Goal: Navigation & Orientation: Find specific page/section

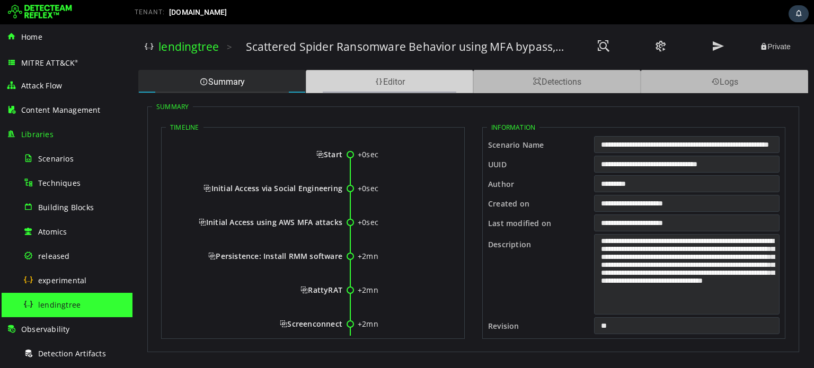
click at [378, 79] on span at bounding box center [379, 82] width 8 height 10
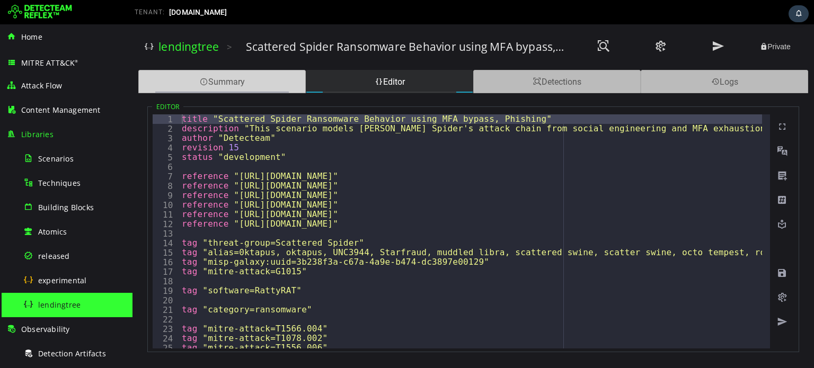
click at [266, 82] on div "Summary" at bounding box center [221, 81] width 167 height 23
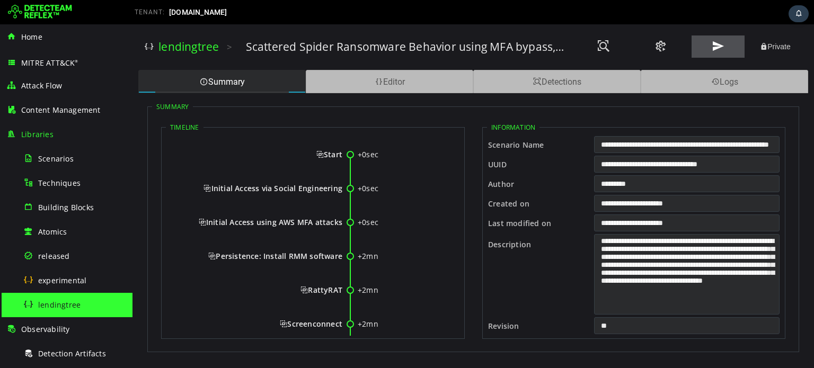
click at [723, 47] on span at bounding box center [718, 46] width 13 height 14
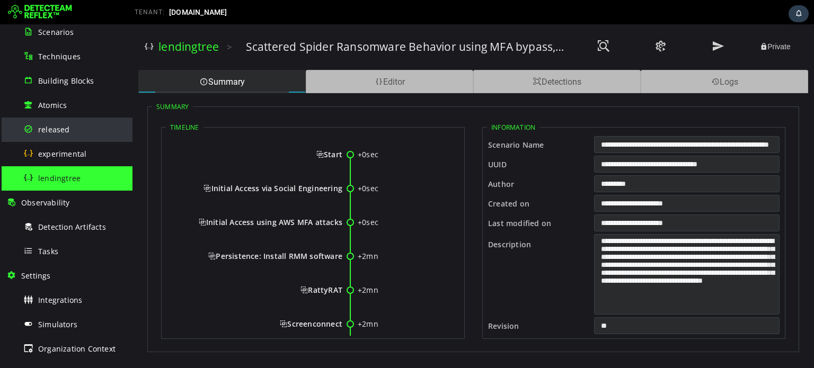
scroll to position [141, 0]
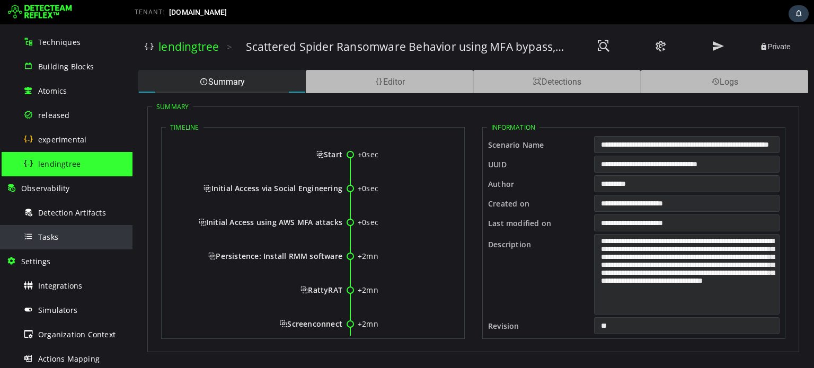
click at [76, 234] on div "Tasks" at bounding box center [74, 237] width 103 height 24
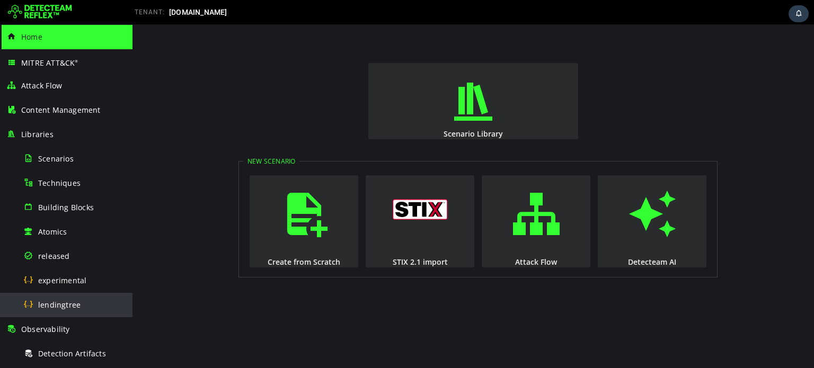
click at [101, 309] on div "lendingtree" at bounding box center [74, 305] width 103 height 24
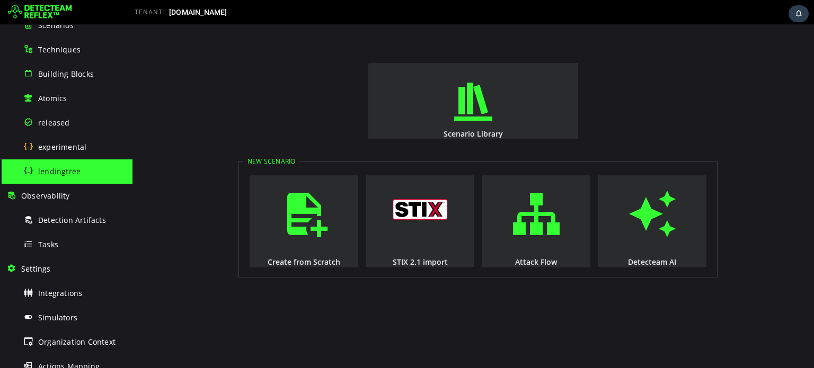
scroll to position [141, 0]
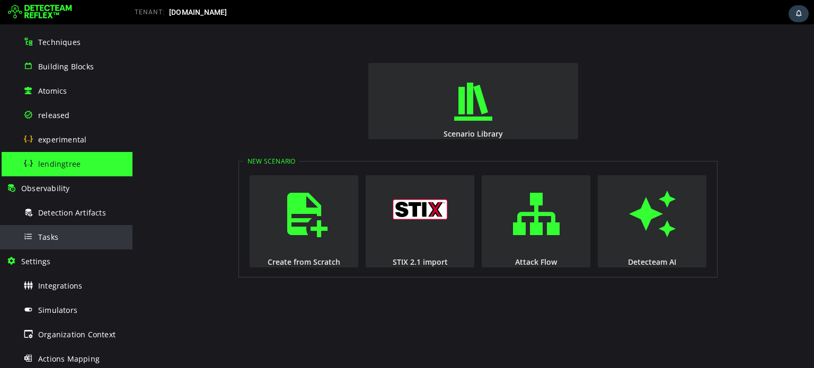
click at [66, 245] on div "Tasks" at bounding box center [74, 237] width 103 height 24
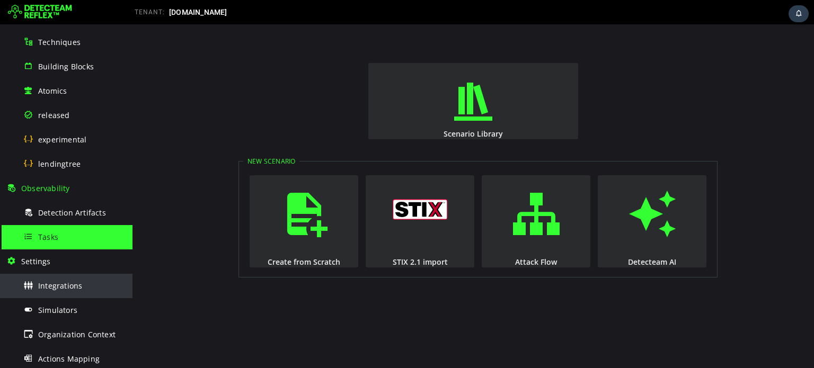
click at [57, 283] on span "Integrations" at bounding box center [60, 286] width 44 height 10
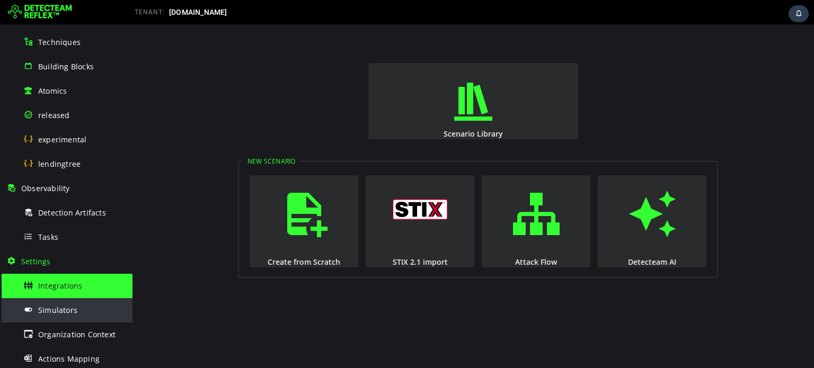
click at [57, 303] on div "Simulators" at bounding box center [74, 310] width 103 height 24
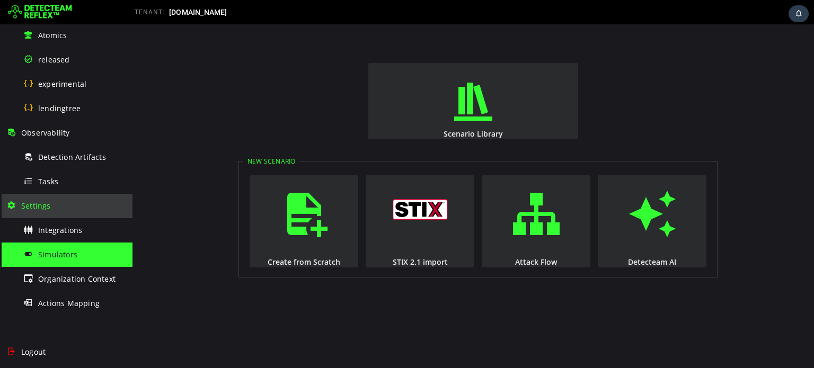
scroll to position [217, 0]
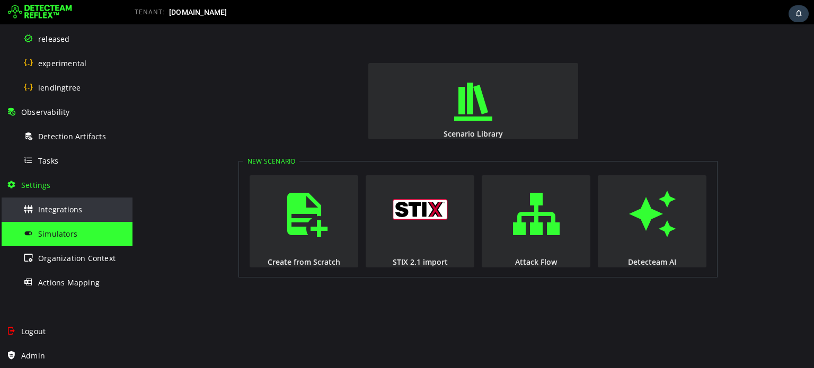
click at [46, 206] on span "Integrations" at bounding box center [60, 210] width 44 height 10
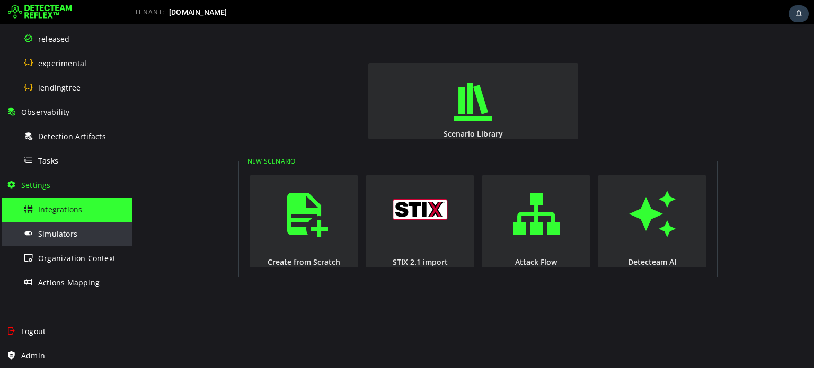
click at [49, 232] on span "Simulators" at bounding box center [57, 234] width 39 height 10
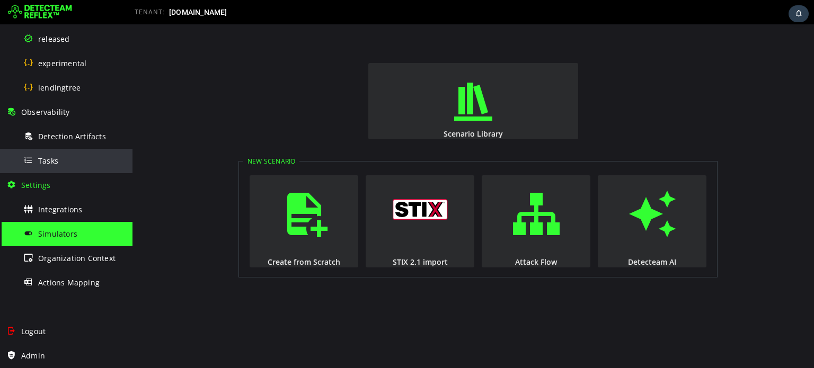
click at [90, 151] on div "Tasks" at bounding box center [74, 161] width 103 height 24
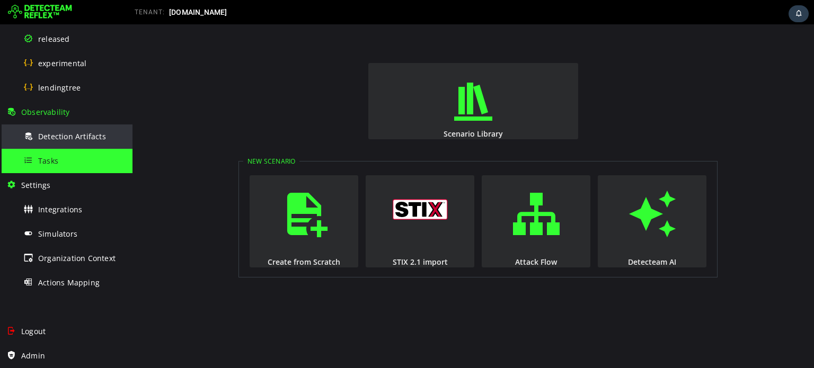
click at [76, 143] on div "Detection Artifacts" at bounding box center [74, 137] width 103 height 24
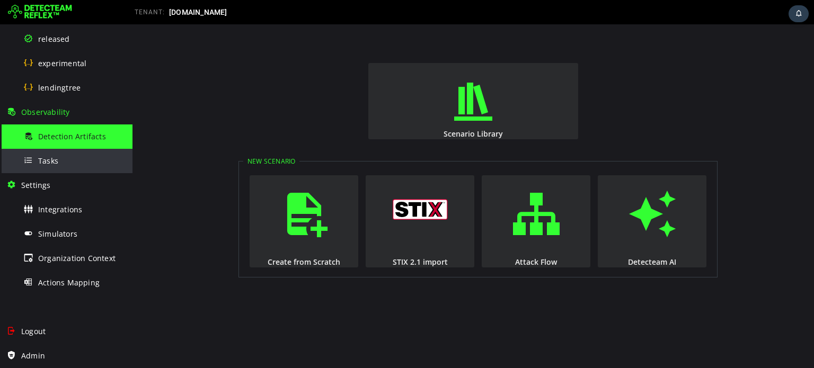
click at [75, 156] on div "Tasks" at bounding box center [74, 161] width 103 height 24
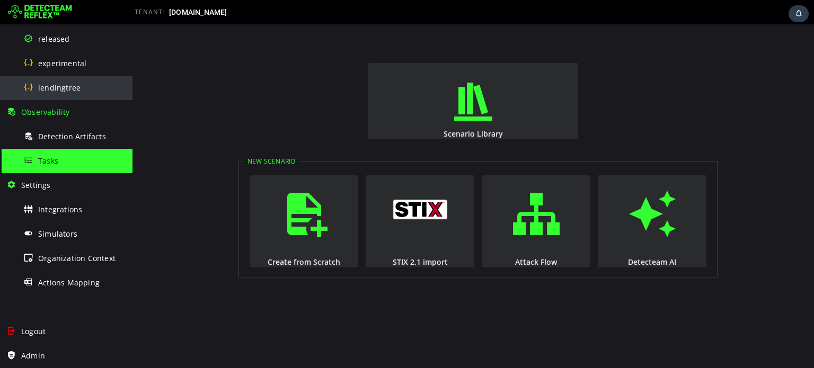
click at [72, 92] on span "lendingtree" at bounding box center [59, 88] width 42 height 10
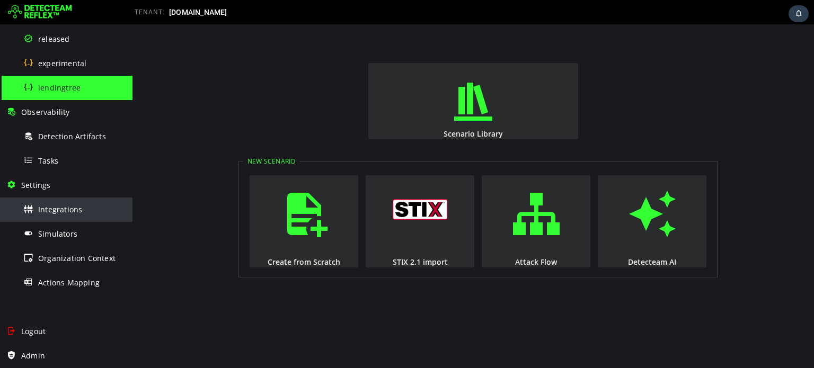
click at [85, 211] on div "Integrations" at bounding box center [74, 210] width 103 height 24
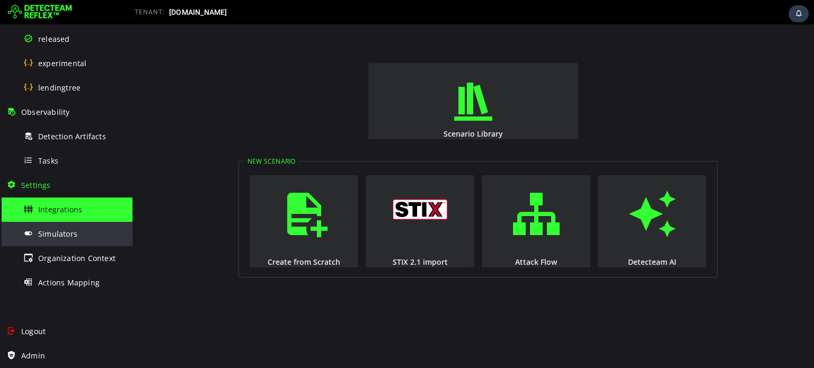
click at [79, 230] on div "Simulators" at bounding box center [74, 234] width 103 height 24
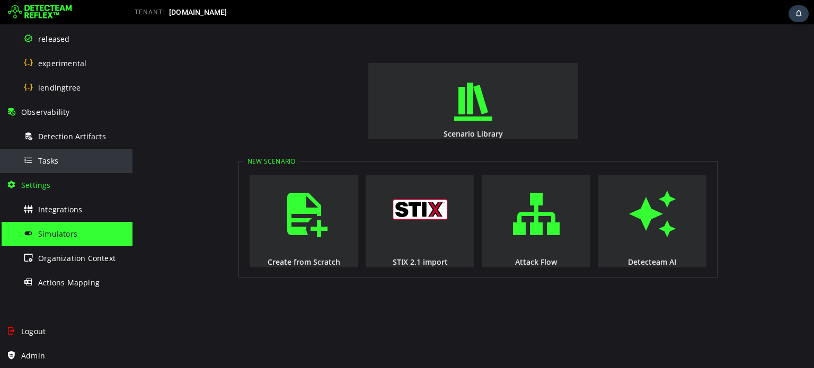
click at [51, 162] on span "Tasks" at bounding box center [48, 161] width 20 height 10
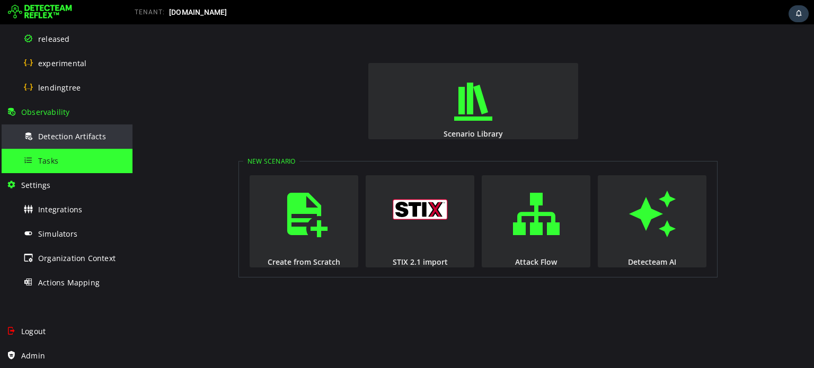
click at [59, 135] on span "Detection Artifacts" at bounding box center [72, 136] width 68 height 10
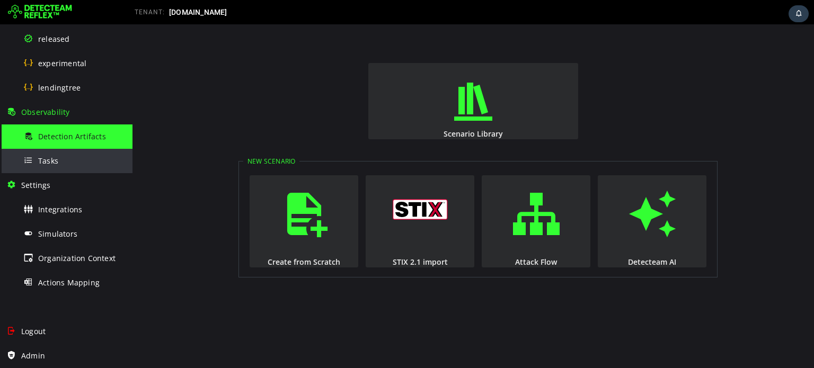
click at [59, 154] on div "Tasks" at bounding box center [74, 161] width 103 height 24
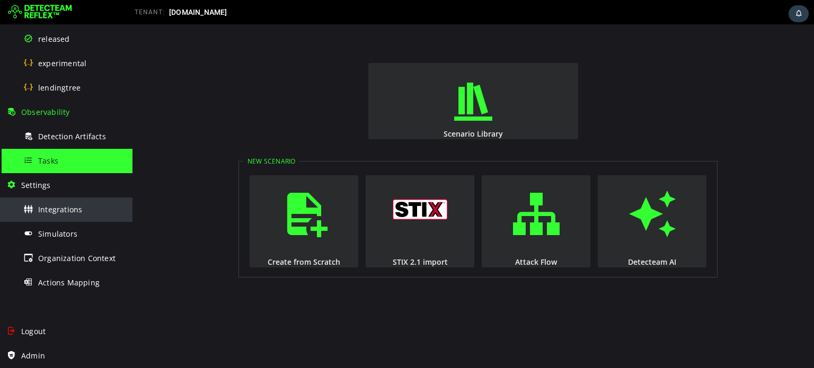
click at [105, 202] on div "Integrations" at bounding box center [74, 210] width 103 height 24
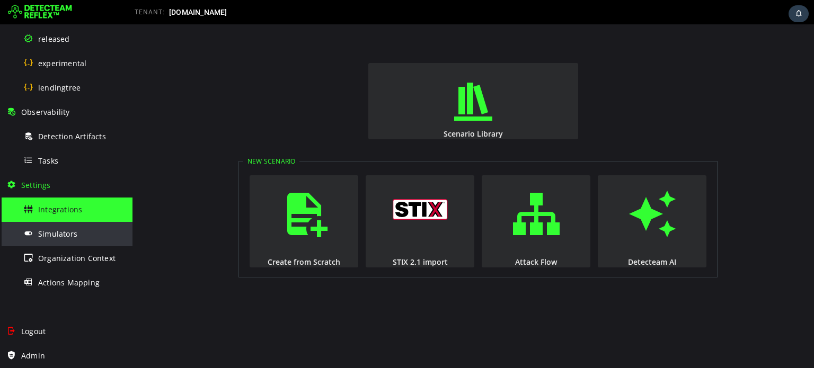
click at [98, 228] on div "Simulators" at bounding box center [74, 234] width 103 height 24
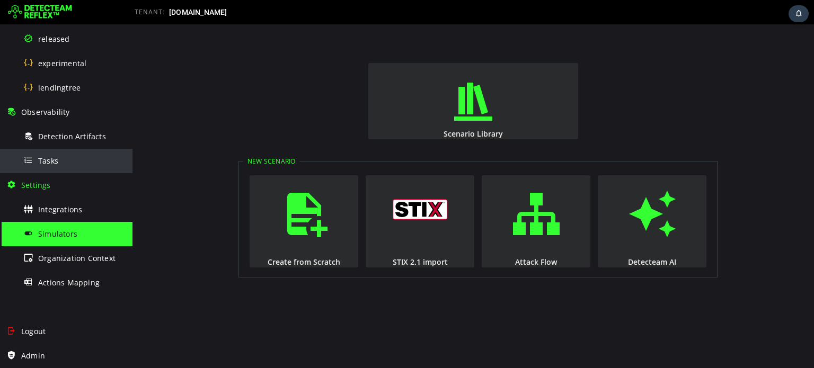
click at [88, 163] on div "Tasks" at bounding box center [74, 161] width 103 height 24
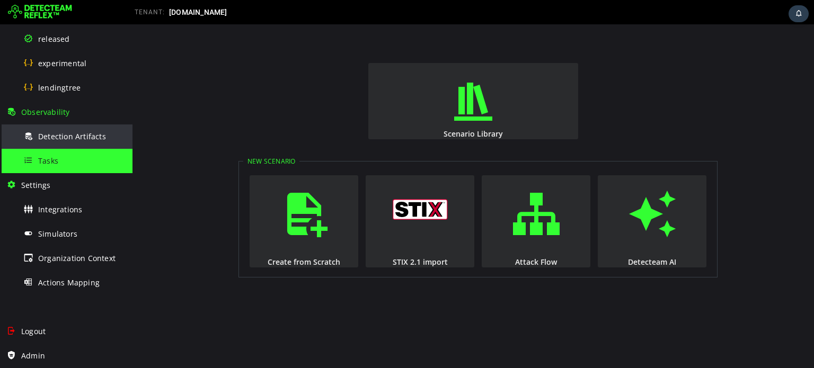
click at [89, 137] on span "Detection Artifacts" at bounding box center [72, 136] width 68 height 10
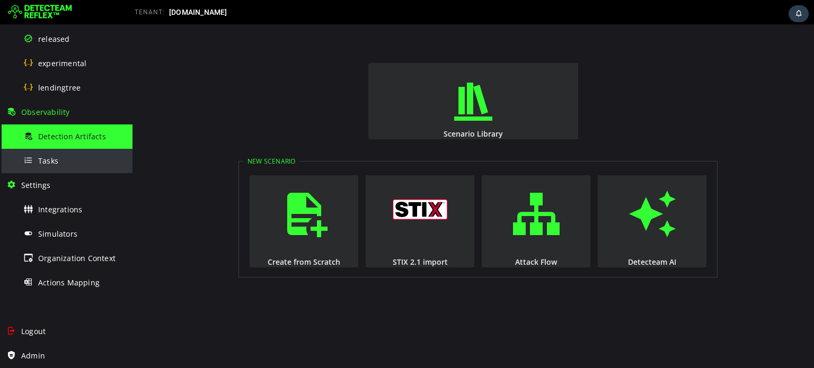
click at [87, 149] on div "Tasks" at bounding box center [74, 161] width 103 height 24
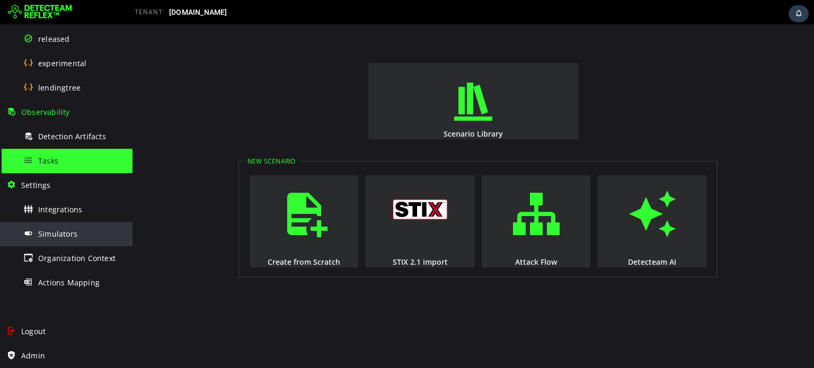
click at [87, 229] on div "Simulators" at bounding box center [74, 234] width 103 height 24
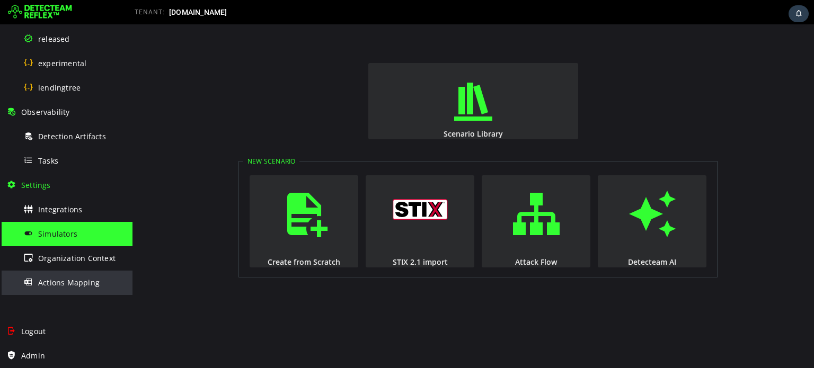
click at [82, 275] on div "Actions Mapping" at bounding box center [74, 283] width 103 height 24
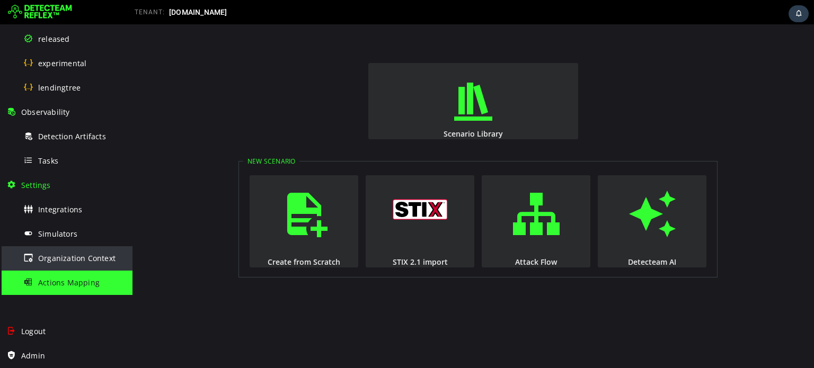
click at [82, 258] on span "Organization Context" at bounding box center [76, 258] width 77 height 10
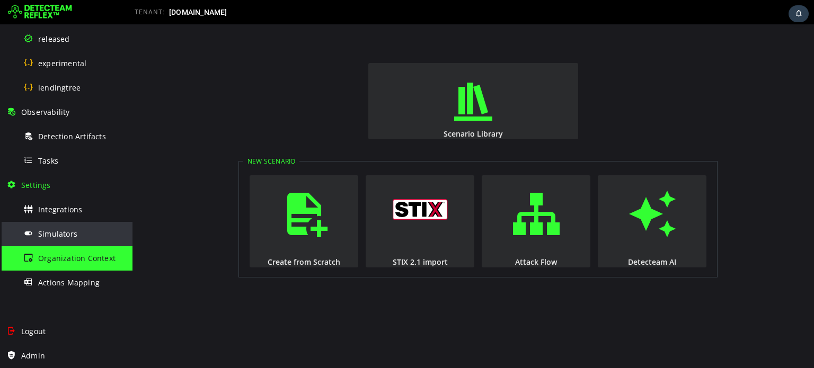
click at [69, 241] on div "Simulators" at bounding box center [74, 234] width 103 height 24
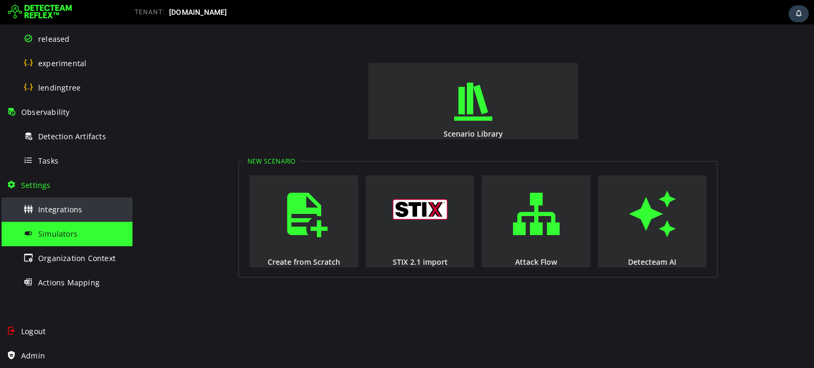
click at [74, 214] on span "Integrations" at bounding box center [60, 210] width 44 height 10
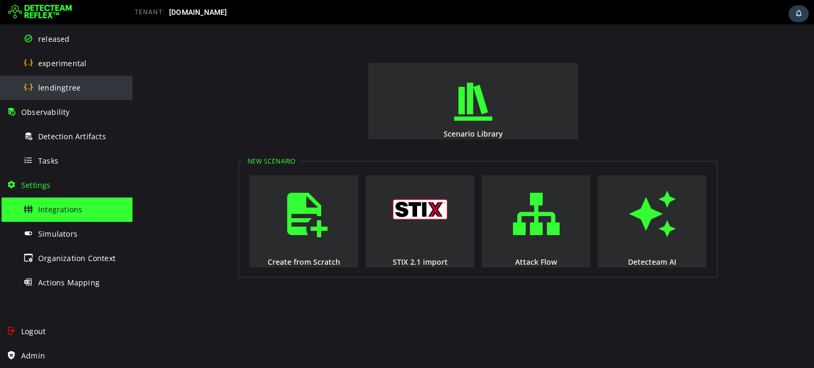
click at [79, 90] on div "lendingtree" at bounding box center [74, 88] width 103 height 24
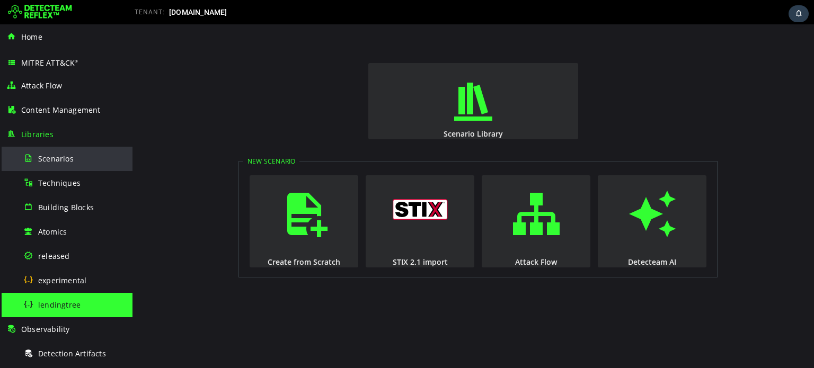
click at [53, 155] on span "Scenarios" at bounding box center [56, 159] width 36 height 10
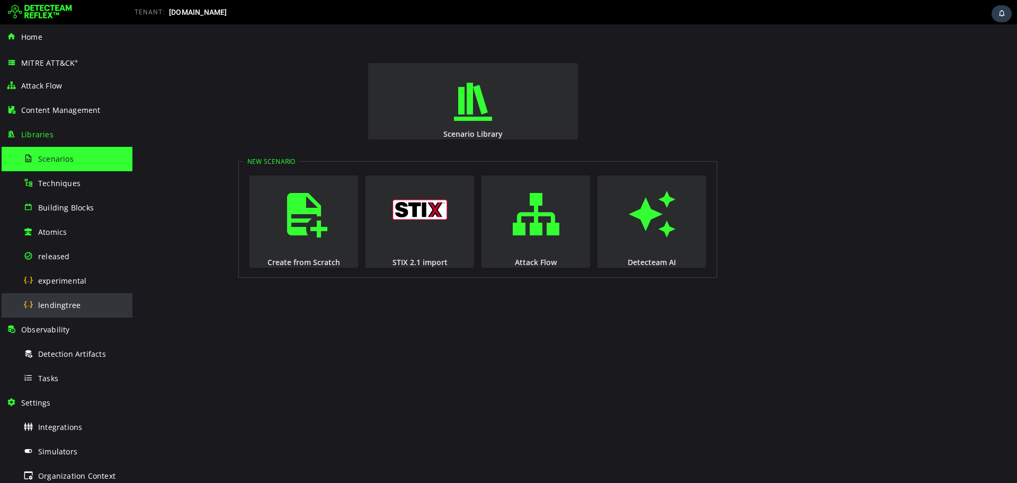
click at [94, 302] on div "lendingtree" at bounding box center [74, 305] width 103 height 24
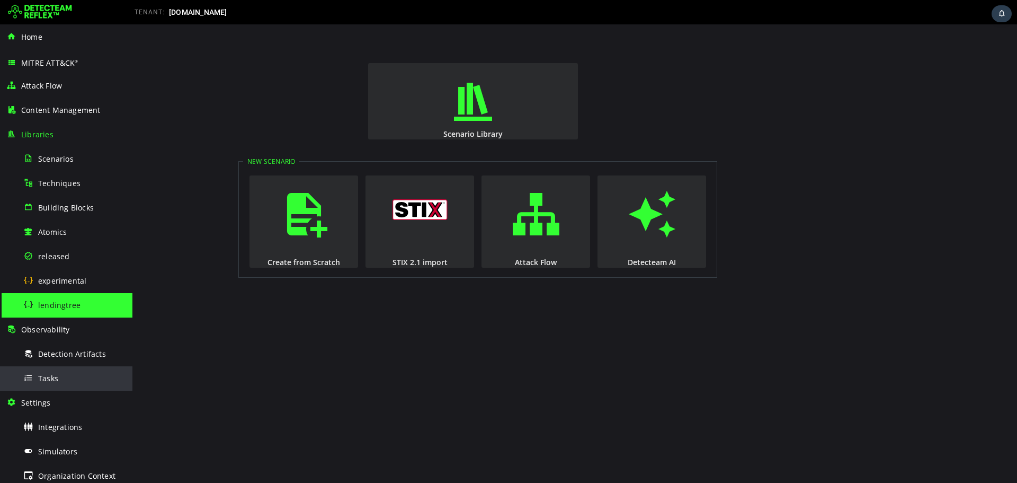
click at [68, 368] on div "Tasks" at bounding box center [74, 378] width 103 height 24
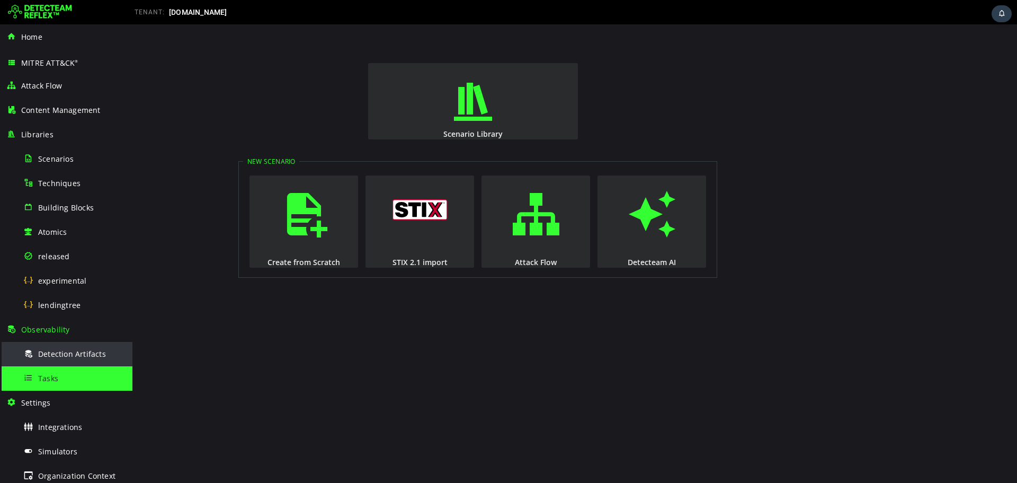
click at [71, 354] on span "Detection Artifacts" at bounding box center [72, 354] width 68 height 10
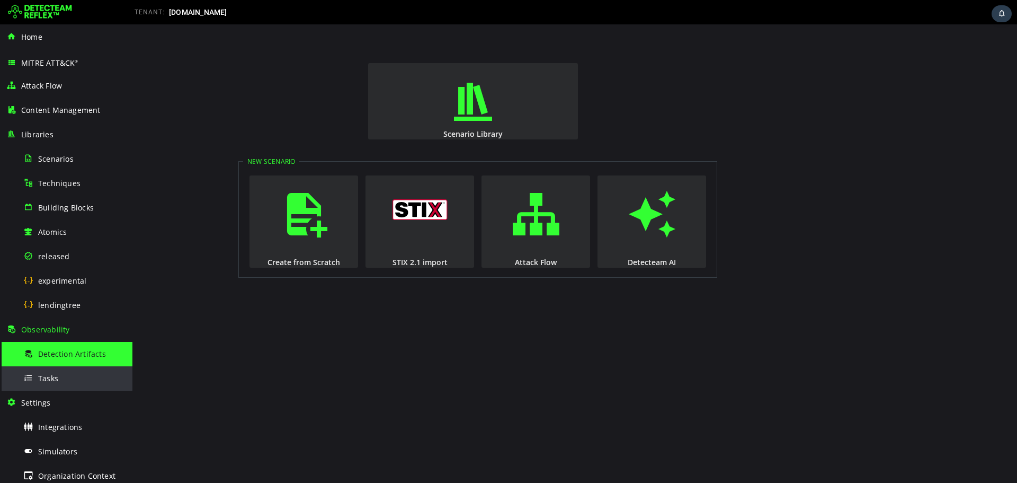
click at [64, 368] on div "Tasks" at bounding box center [74, 378] width 103 height 24
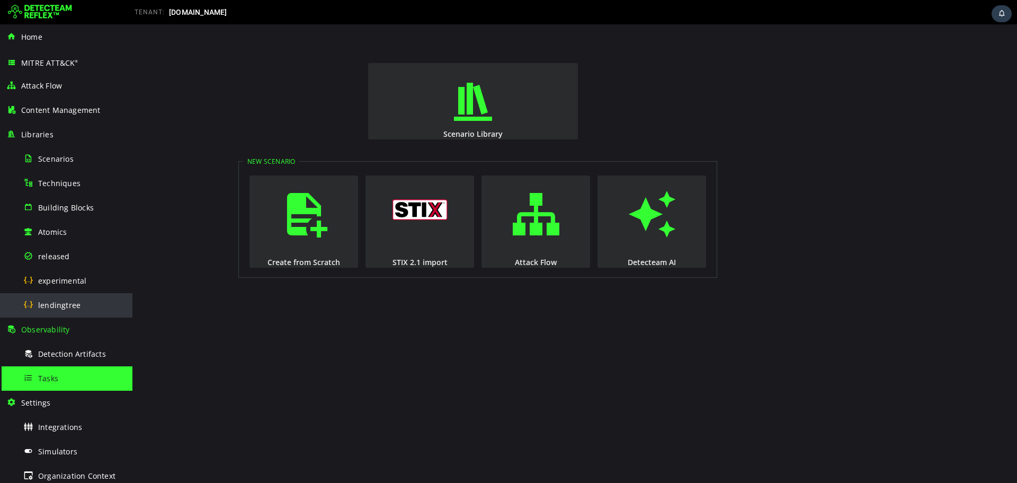
click at [67, 298] on div "lendingtree" at bounding box center [74, 305] width 103 height 24
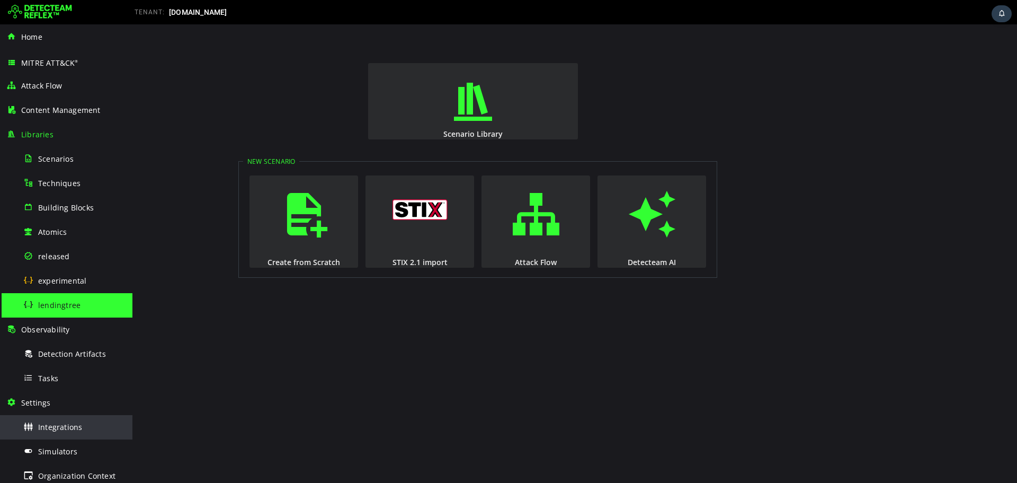
click at [66, 368] on span "Integrations" at bounding box center [60, 427] width 44 height 10
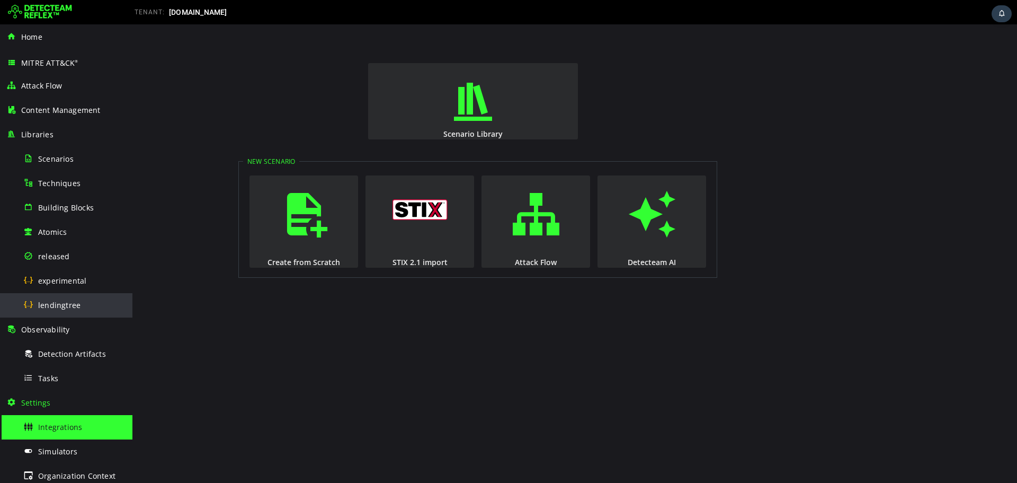
click at [74, 311] on div "lendingtree" at bounding box center [74, 305] width 103 height 24
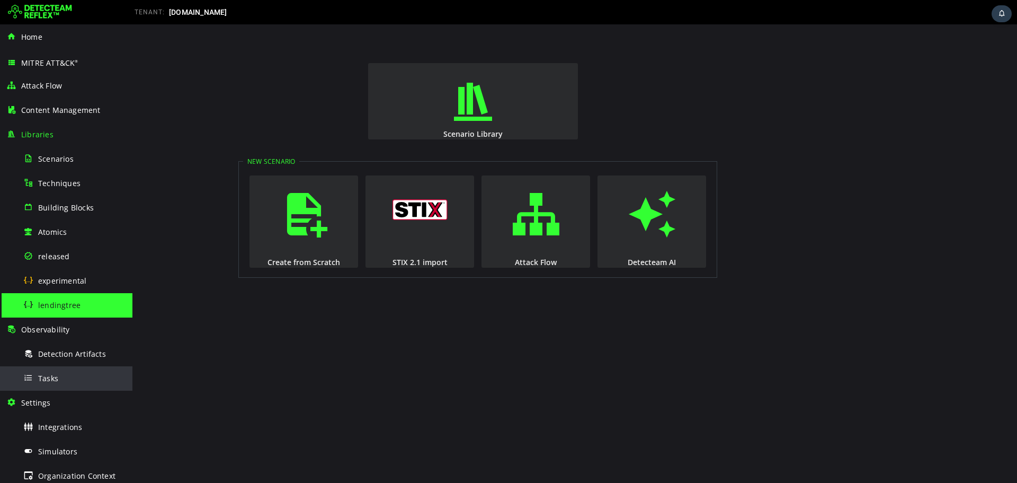
click at [61, 368] on div "Tasks" at bounding box center [74, 378] width 103 height 24
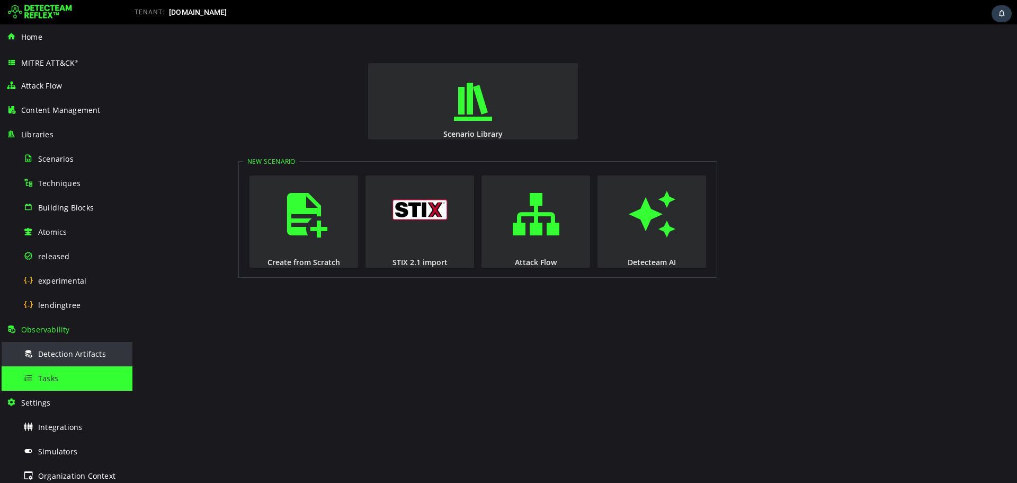
click at [67, 358] on span "Detection Artifacts" at bounding box center [72, 354] width 68 height 10
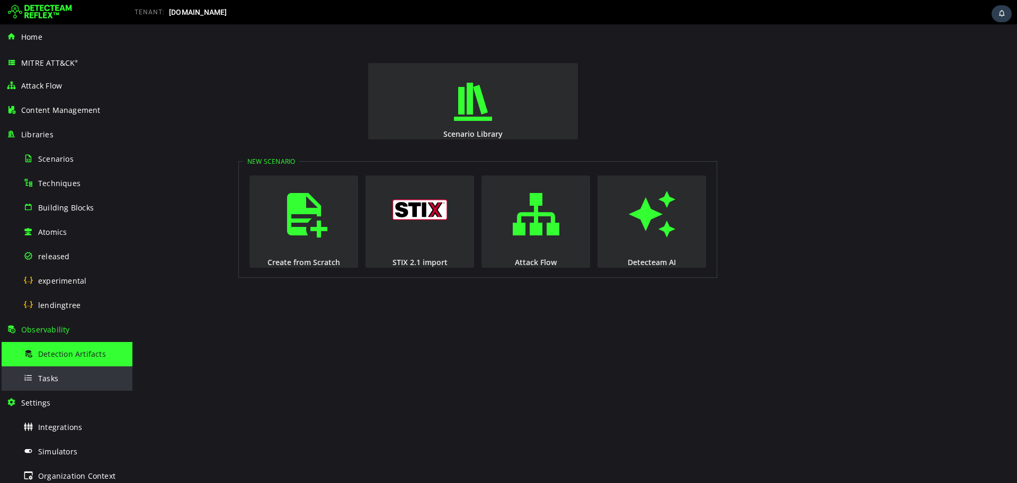
click at [66, 368] on div "Tasks" at bounding box center [74, 378] width 103 height 24
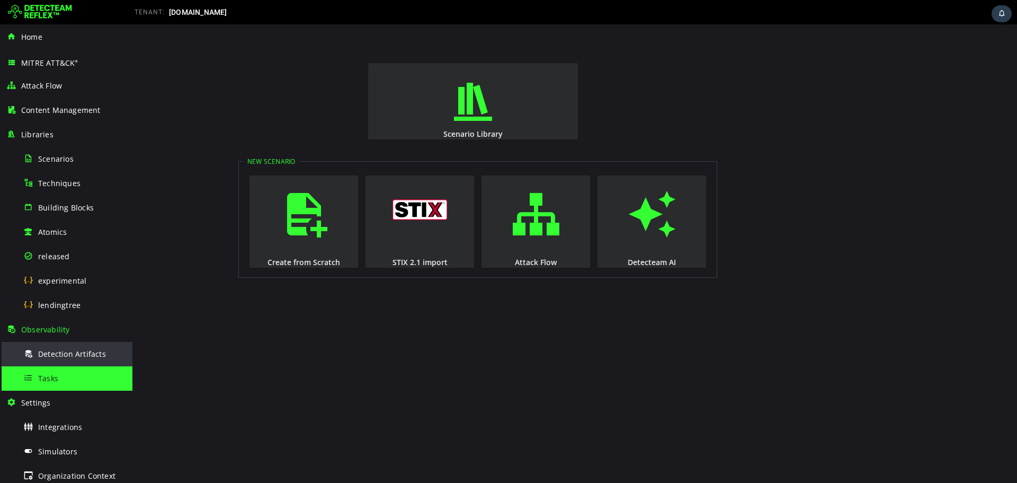
click at [68, 358] on span "Detection Artifacts" at bounding box center [72, 354] width 68 height 10
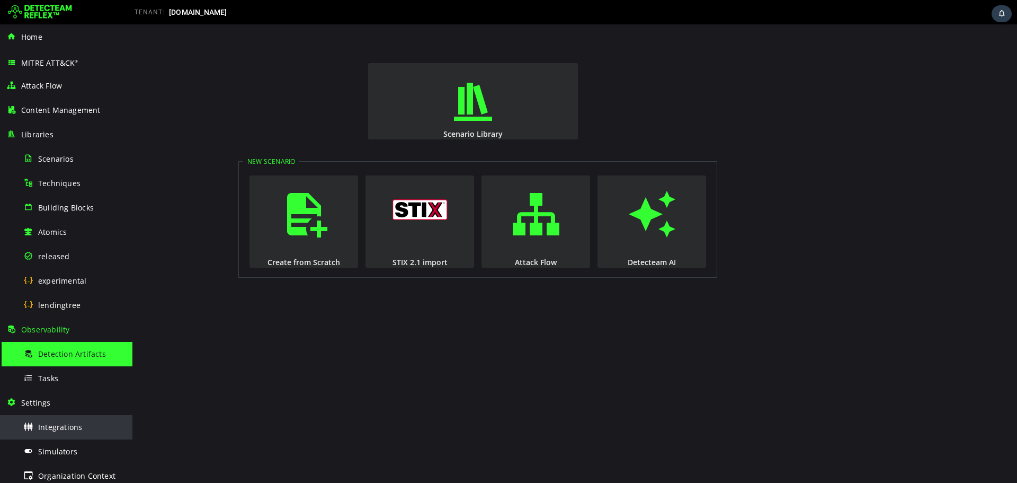
click at [63, 368] on span "Integrations" at bounding box center [60, 427] width 44 height 10
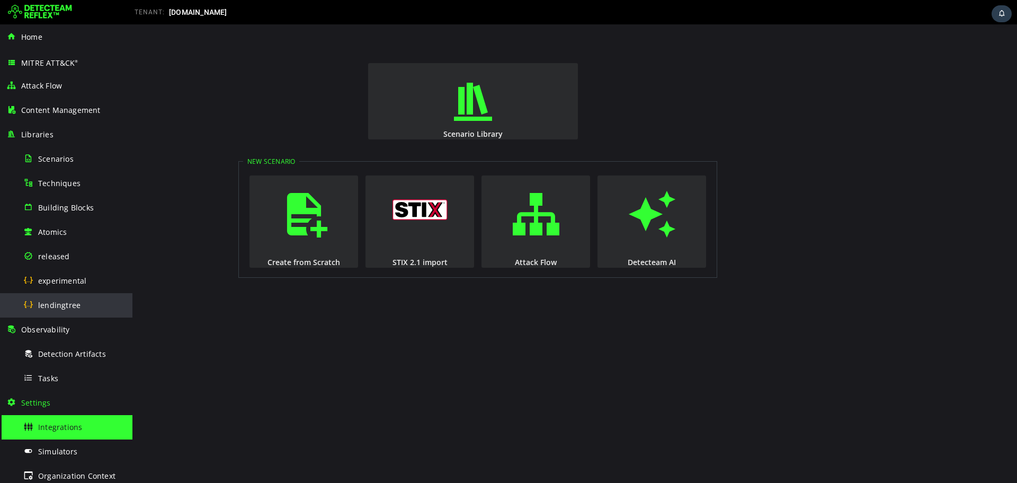
click at [74, 315] on div "lendingtree" at bounding box center [74, 305] width 103 height 24
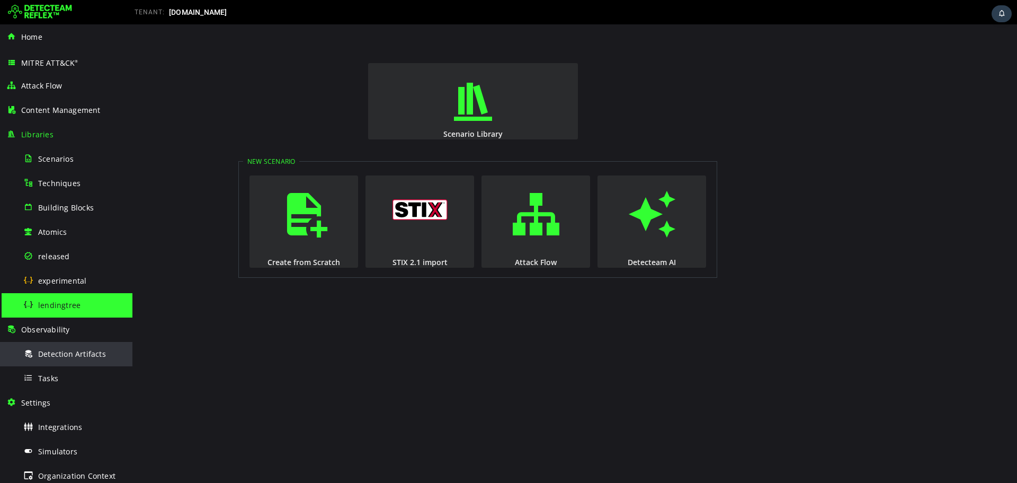
click at [44, 347] on div "Detection Artifacts" at bounding box center [74, 354] width 103 height 24
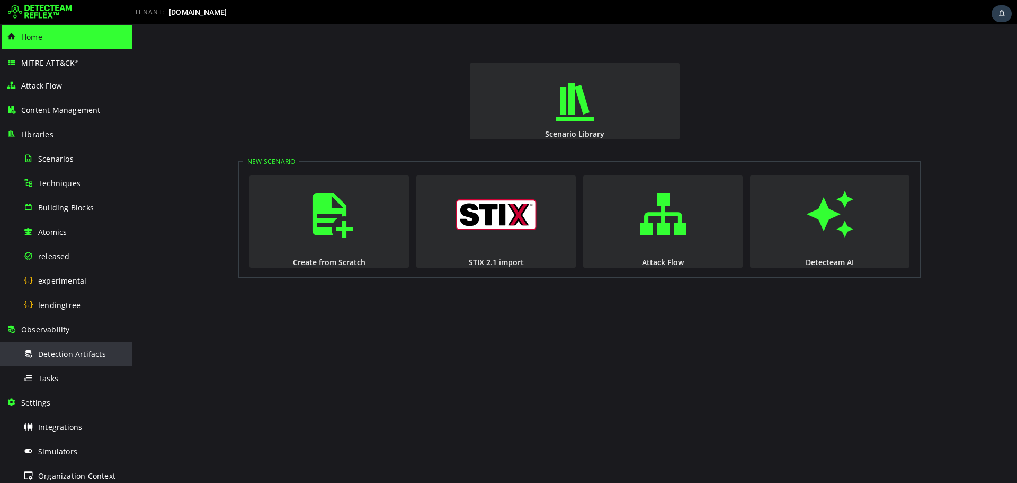
click at [55, 357] on span "Detection Artifacts" at bounding box center [72, 354] width 68 height 10
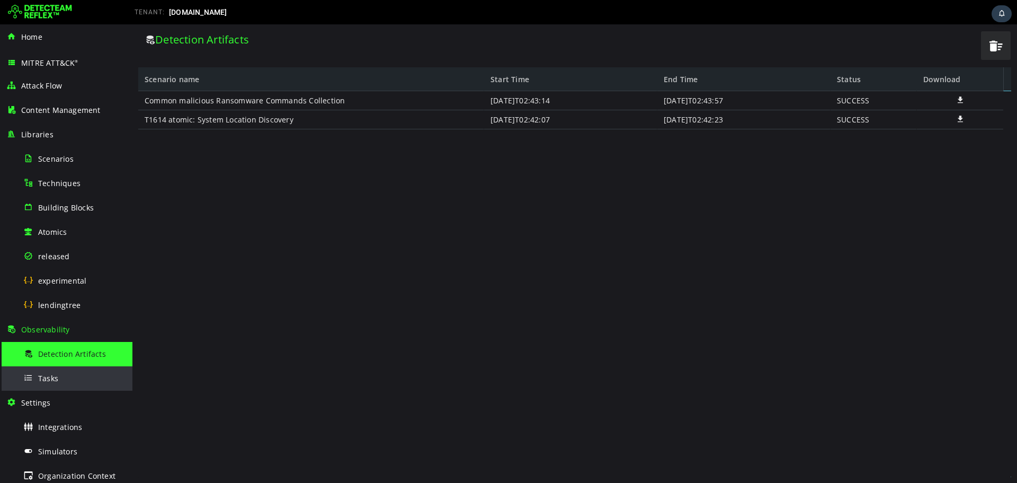
click at [54, 383] on div "Tasks" at bounding box center [74, 378] width 103 height 24
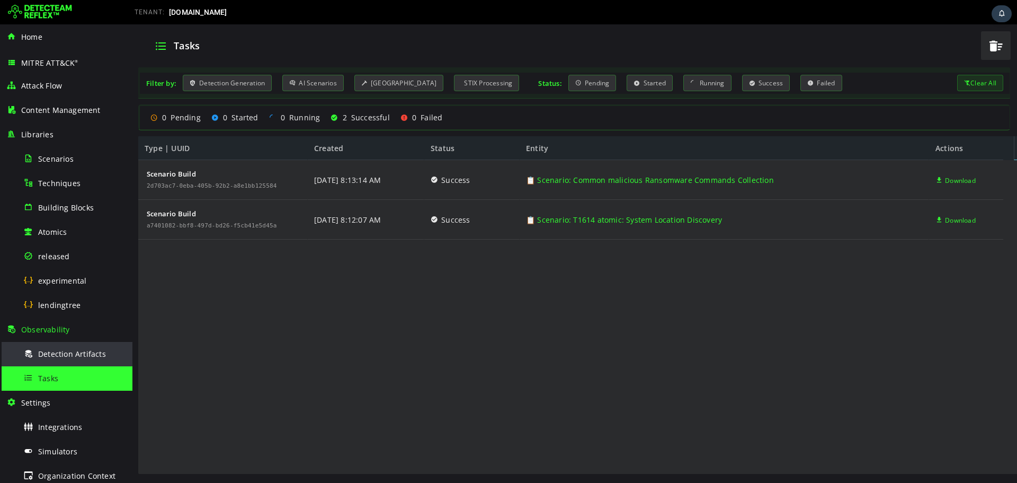
click at [50, 360] on div "Detection Artifacts" at bounding box center [74, 354] width 103 height 24
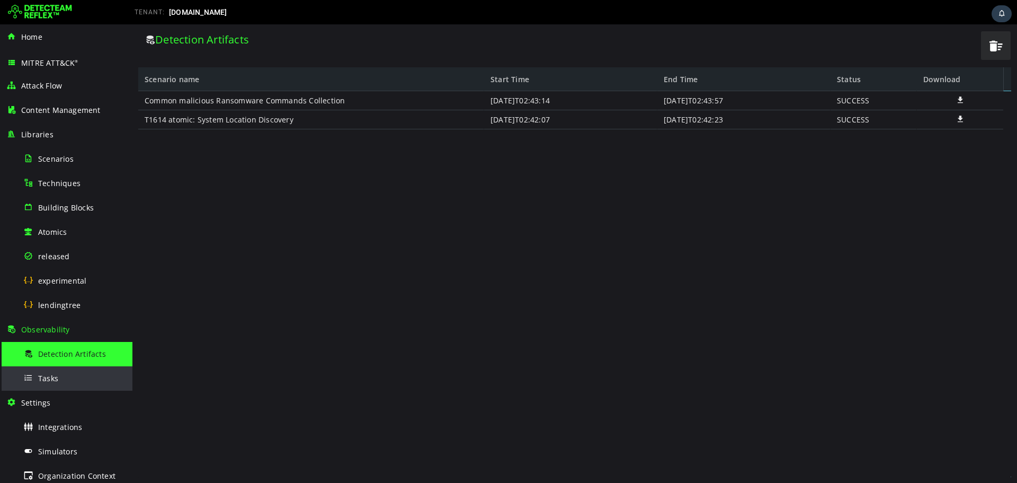
click at [51, 379] on span "Tasks" at bounding box center [48, 378] width 20 height 10
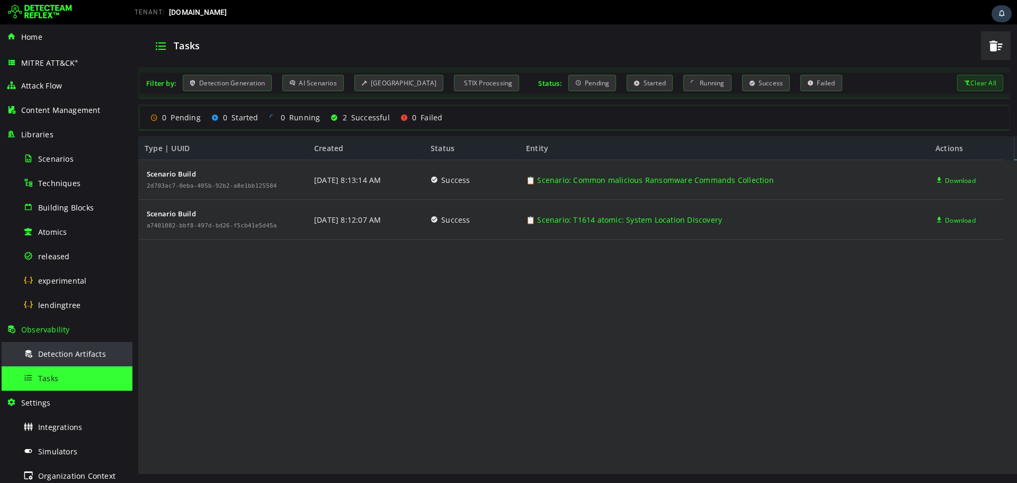
click at [47, 352] on span "Detection Artifacts" at bounding box center [72, 354] width 68 height 10
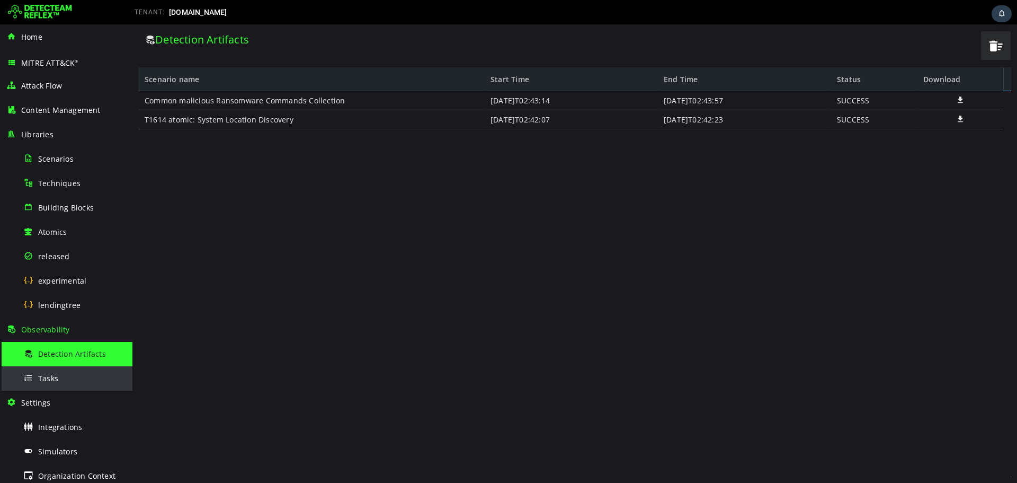
click at [49, 376] on span "Tasks" at bounding box center [48, 378] width 20 height 10
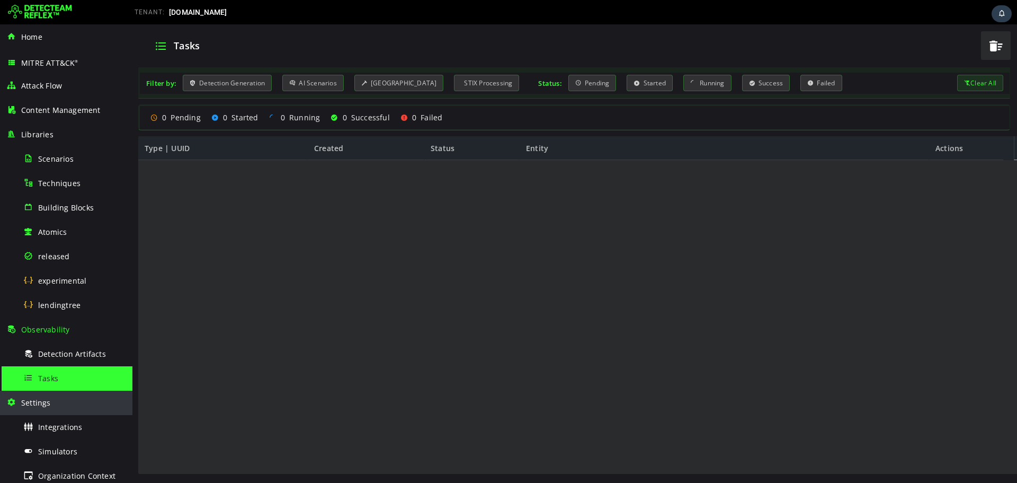
click at [52, 411] on div "Settings" at bounding box center [66, 403] width 120 height 24
click at [50, 406] on div "Settings" at bounding box center [66, 403] width 120 height 24
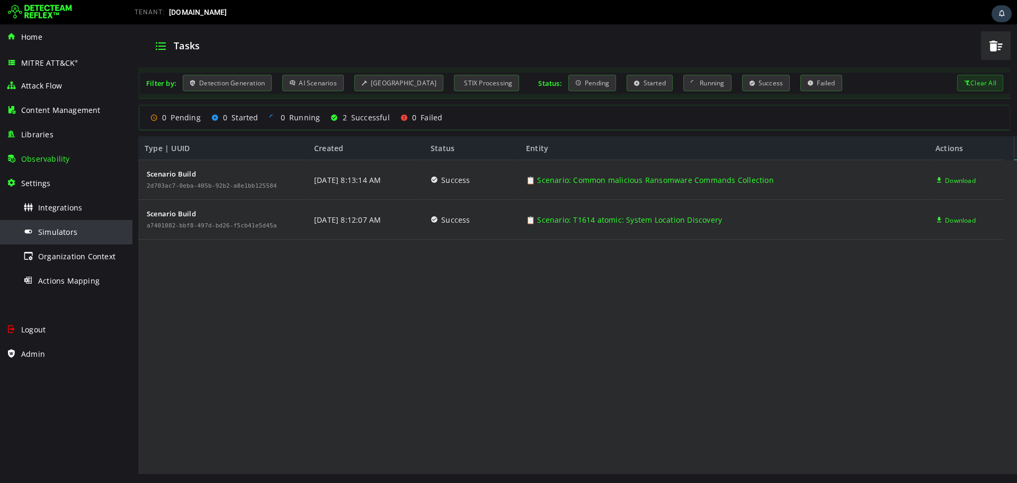
click at [64, 234] on span "Simulators" at bounding box center [57, 232] width 39 height 10
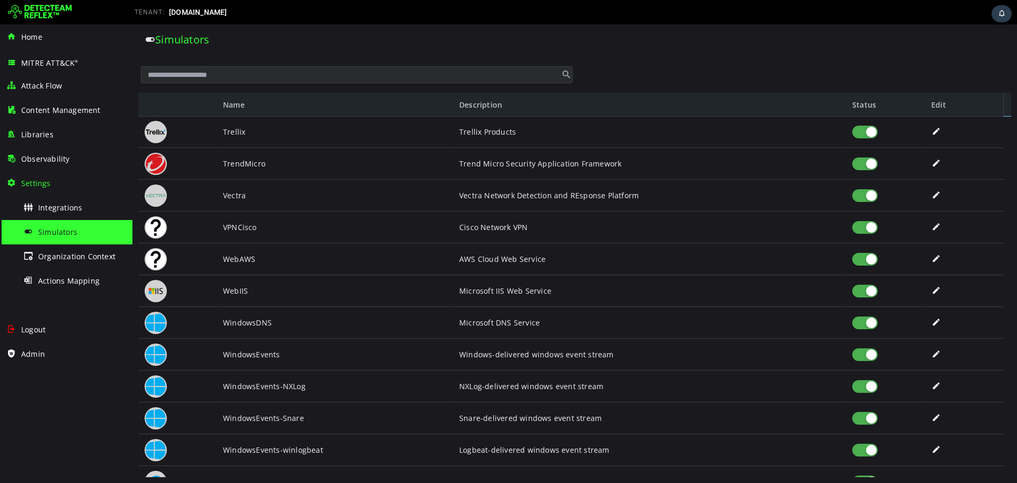
scroll to position [2342, 0]
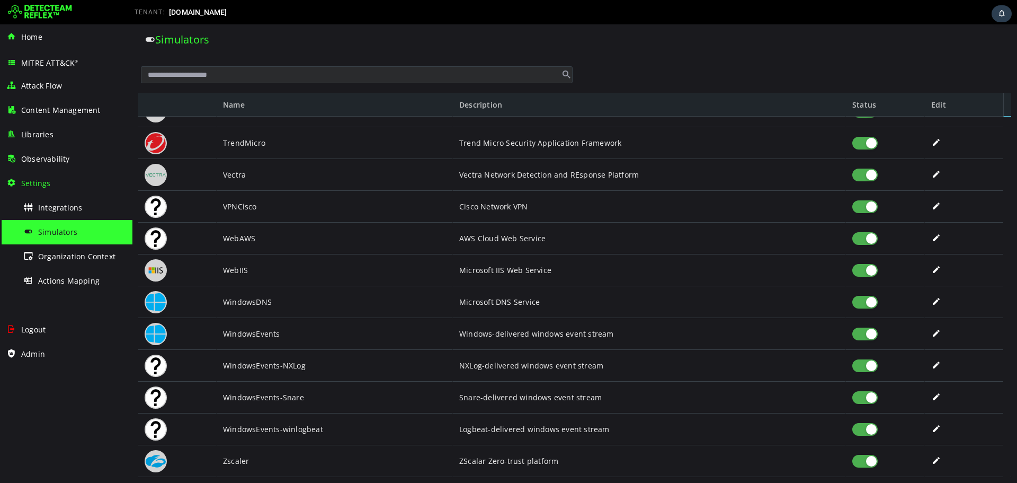
click at [937, 458] on span at bounding box center [937, 460] width 11 height 9
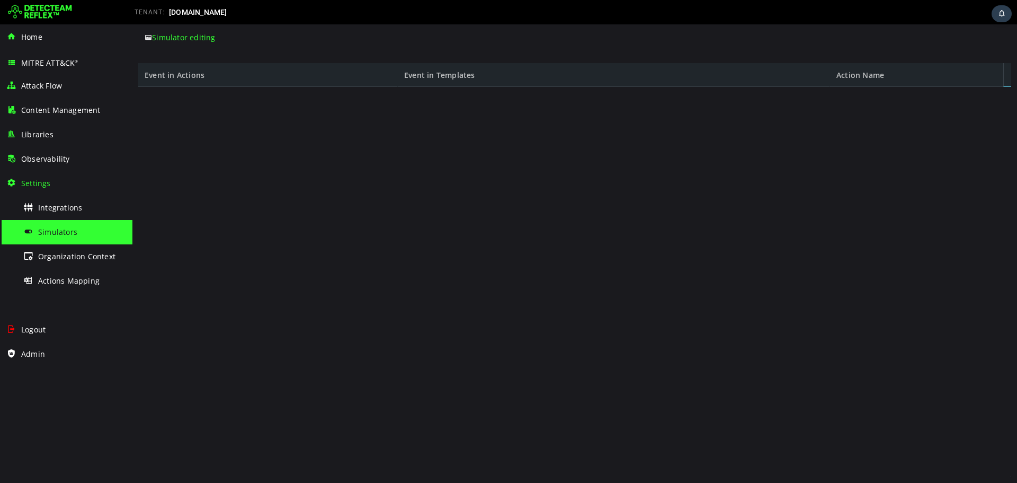
scroll to position [0, 0]
click at [65, 236] on span "Simulators" at bounding box center [57, 232] width 39 height 10
click at [65, 252] on span "Organization Context" at bounding box center [76, 256] width 77 height 10
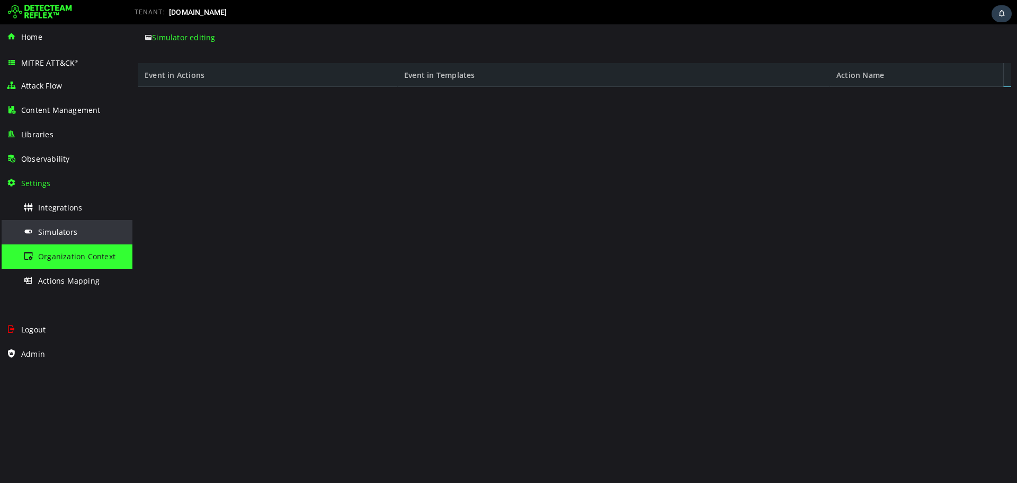
click at [65, 234] on span "Simulators" at bounding box center [57, 232] width 39 height 10
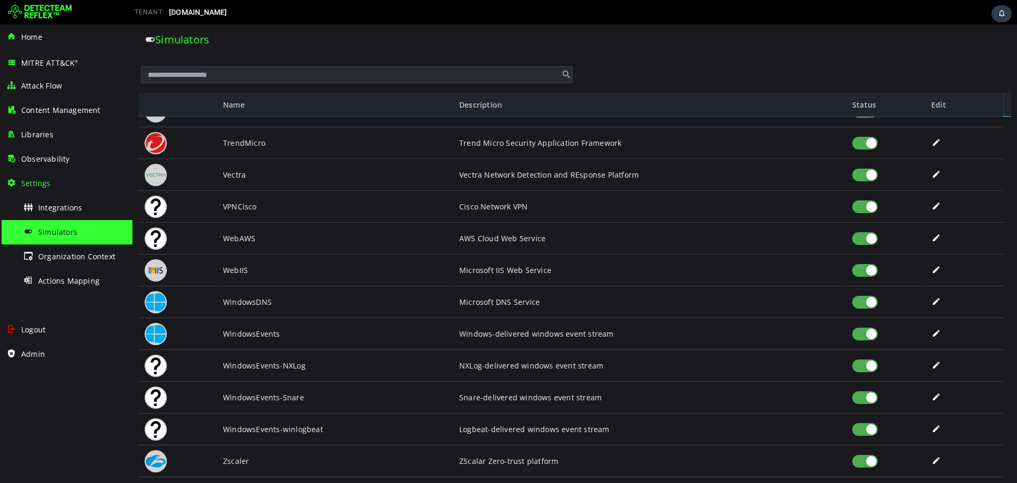
scroll to position [2342, 0]
click at [866, 463] on div at bounding box center [865, 461] width 25 height 13
click at [862, 423] on div at bounding box center [865, 429] width 25 height 13
click at [862, 402] on div at bounding box center [865, 397] width 25 height 13
click at [866, 273] on div at bounding box center [865, 270] width 25 height 13
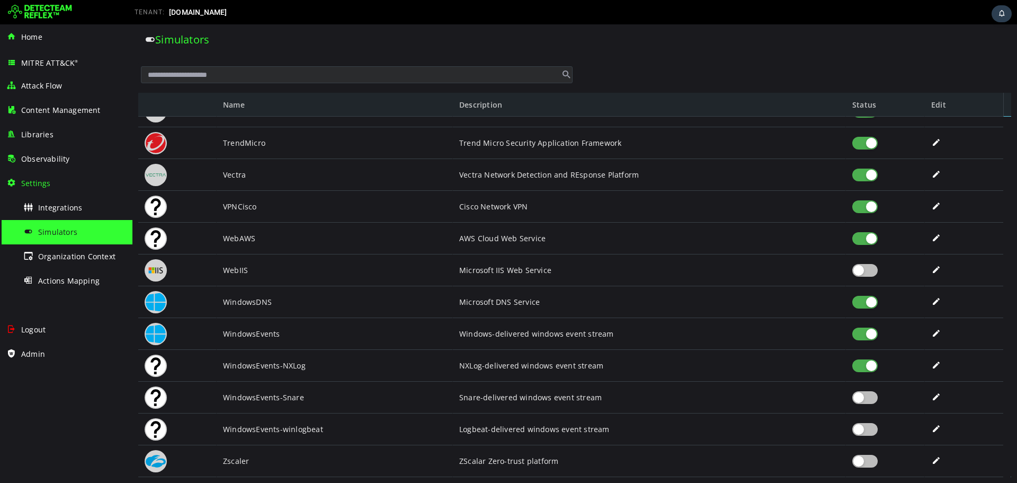
click at [876, 208] on div at bounding box center [865, 206] width 25 height 13
click at [870, 170] on div at bounding box center [865, 175] width 25 height 13
click at [870, 147] on div at bounding box center [865, 143] width 25 height 13
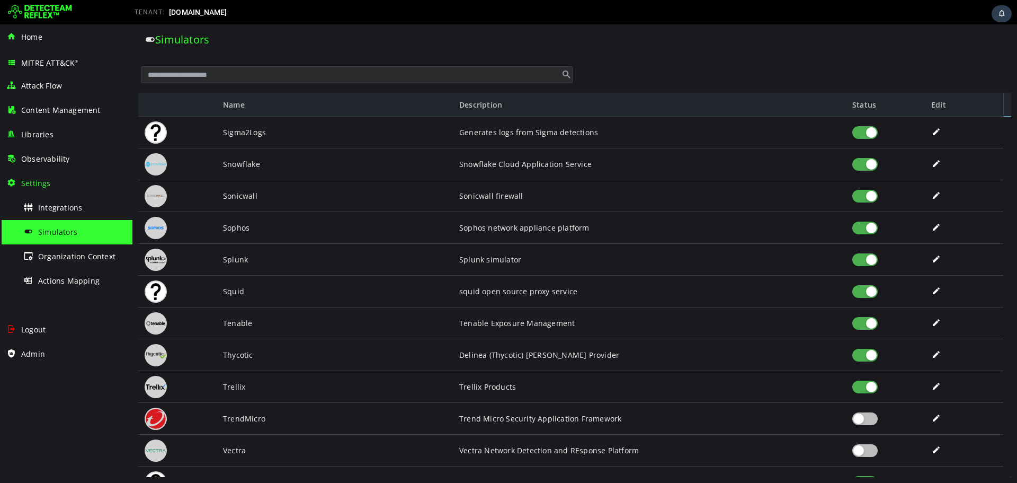
scroll to position [2059, 0]
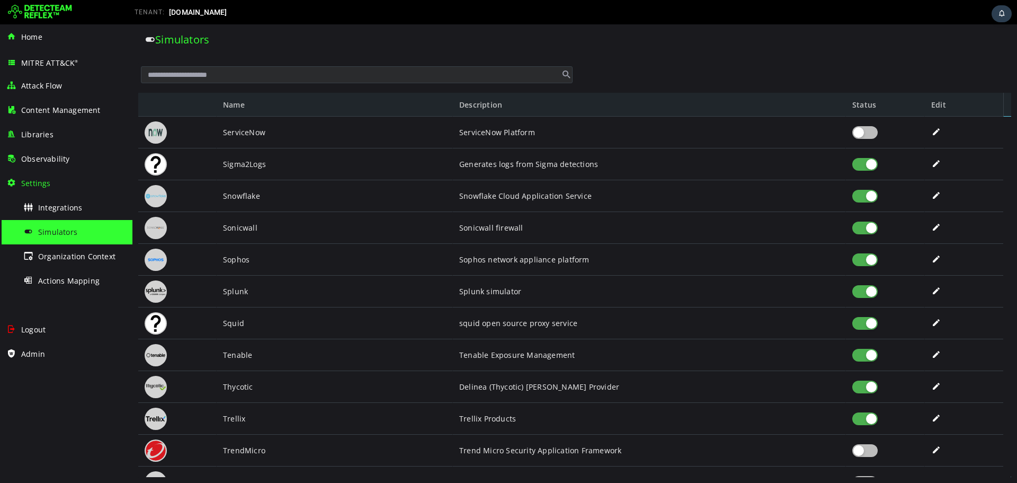
click at [876, 418] on div at bounding box center [865, 418] width 25 height 13
click at [875, 385] on div at bounding box center [865, 386] width 25 height 13
click at [878, 358] on div at bounding box center [885, 355] width 79 height 32
click at [872, 326] on div at bounding box center [865, 323] width 25 height 13
click at [868, 288] on div at bounding box center [865, 291] width 25 height 13
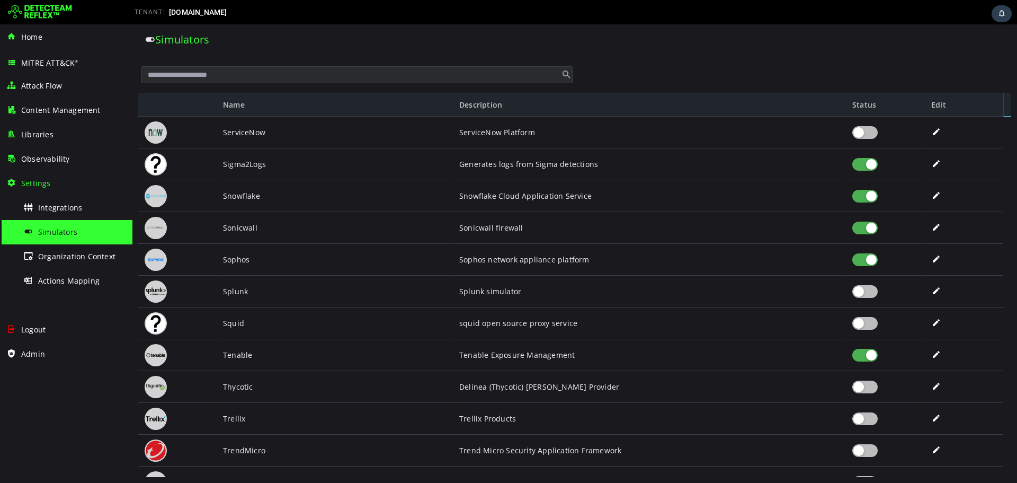
click at [869, 262] on div at bounding box center [865, 259] width 25 height 13
click at [876, 227] on div at bounding box center [865, 228] width 25 height 13
click at [874, 168] on div at bounding box center [865, 164] width 25 height 13
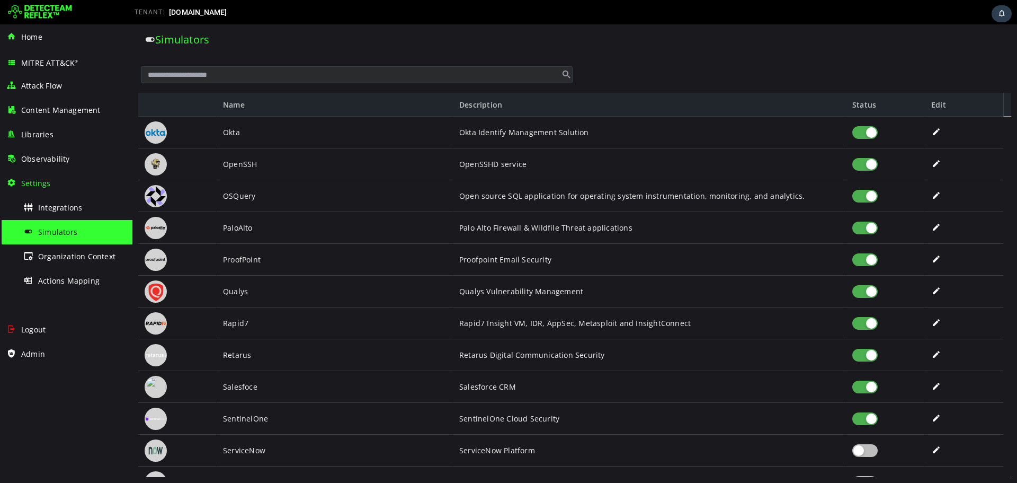
scroll to position [1720, 0]
click at [873, 351] on div at bounding box center [865, 355] width 25 height 13
click at [868, 292] on div at bounding box center [865, 291] width 25 height 13
click at [870, 255] on div at bounding box center [865, 259] width 25 height 13
click at [869, 199] on div at bounding box center [865, 196] width 25 height 13
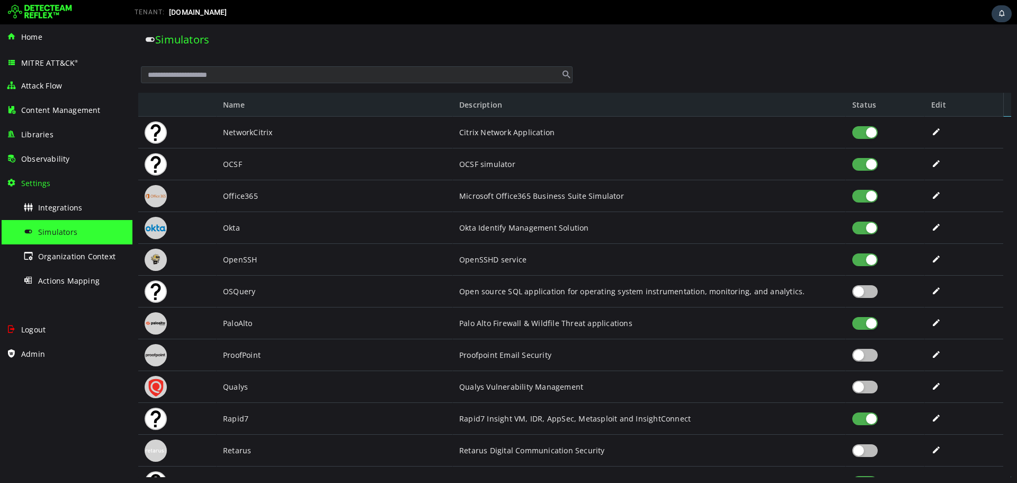
scroll to position [1614, 0]
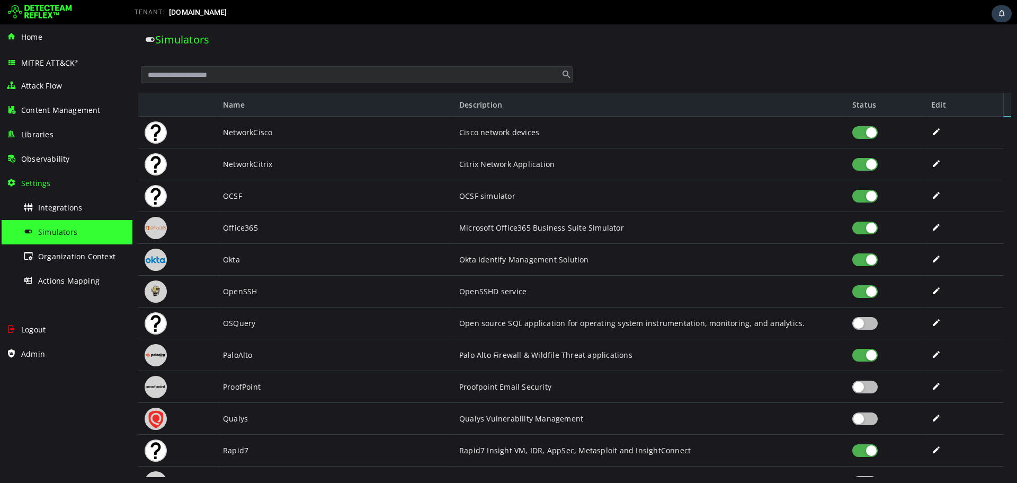
click at [873, 289] on div at bounding box center [865, 291] width 25 height 13
click at [873, 194] on div at bounding box center [865, 196] width 25 height 13
click at [874, 165] on div at bounding box center [865, 164] width 25 height 13
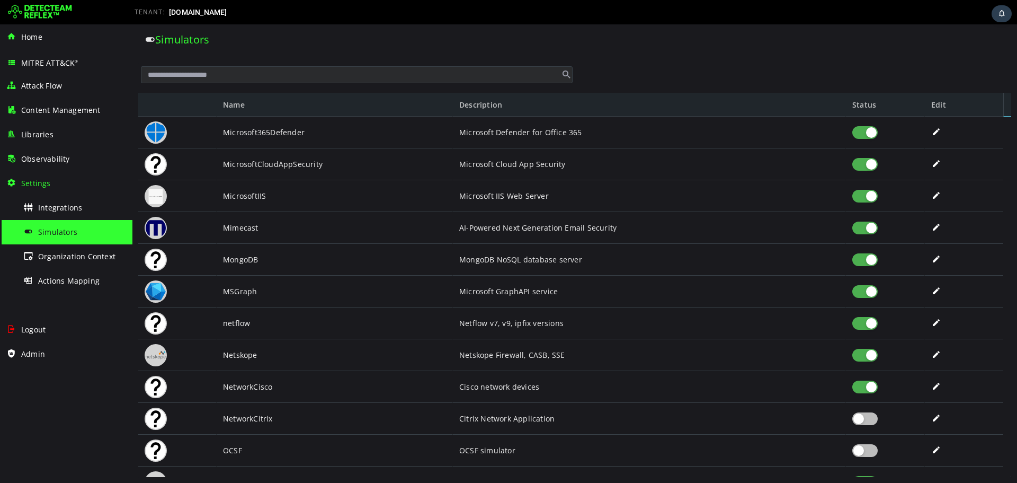
scroll to position [1317, 0]
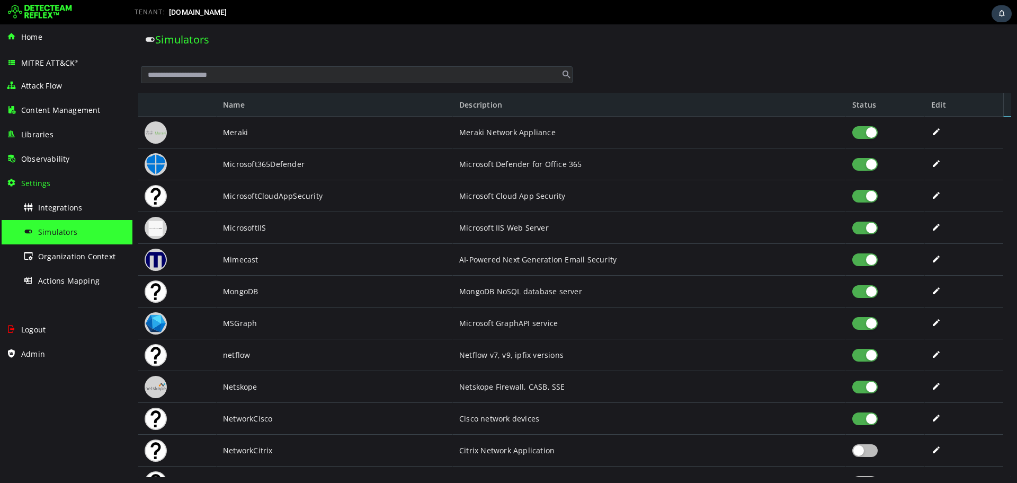
click at [875, 386] on div at bounding box center [865, 386] width 25 height 13
click at [875, 357] on div at bounding box center [865, 355] width 25 height 13
click at [865, 296] on div at bounding box center [865, 291] width 25 height 13
click at [868, 264] on div at bounding box center [865, 259] width 25 height 13
click at [868, 227] on div at bounding box center [865, 228] width 25 height 13
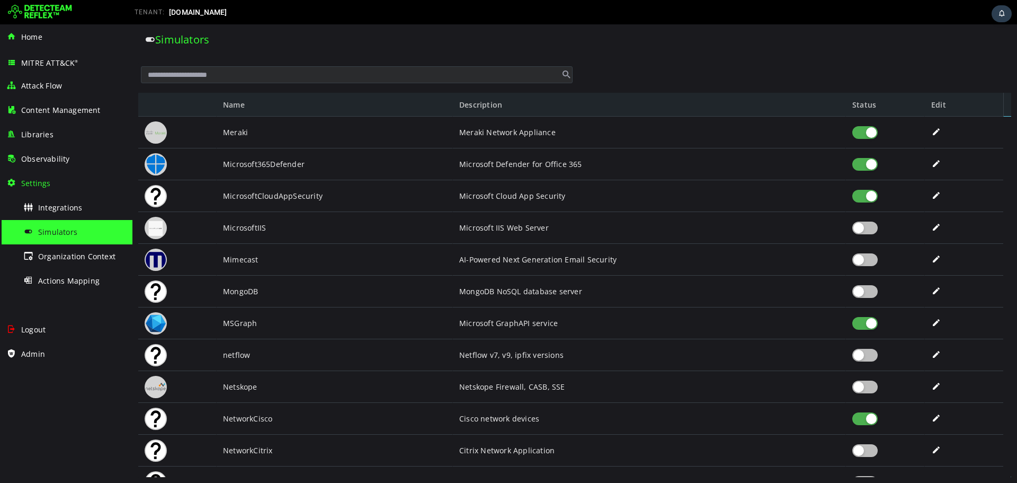
click at [870, 131] on div at bounding box center [865, 132] width 25 height 13
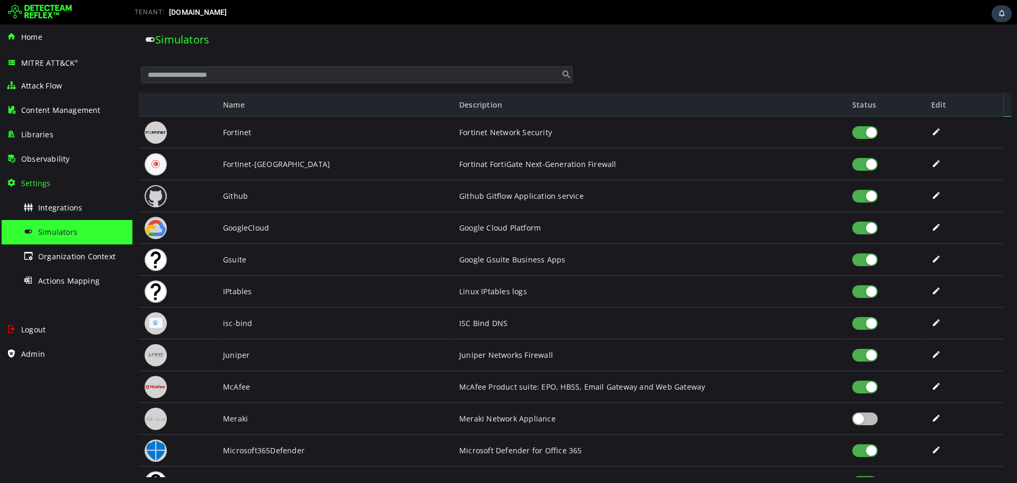
scroll to position [1021, 0]
click at [873, 382] on div at bounding box center [865, 386] width 25 height 13
click at [871, 350] on div at bounding box center [865, 355] width 25 height 13
click at [872, 329] on div at bounding box center [865, 323] width 25 height 13
click at [867, 261] on div at bounding box center [865, 259] width 25 height 13
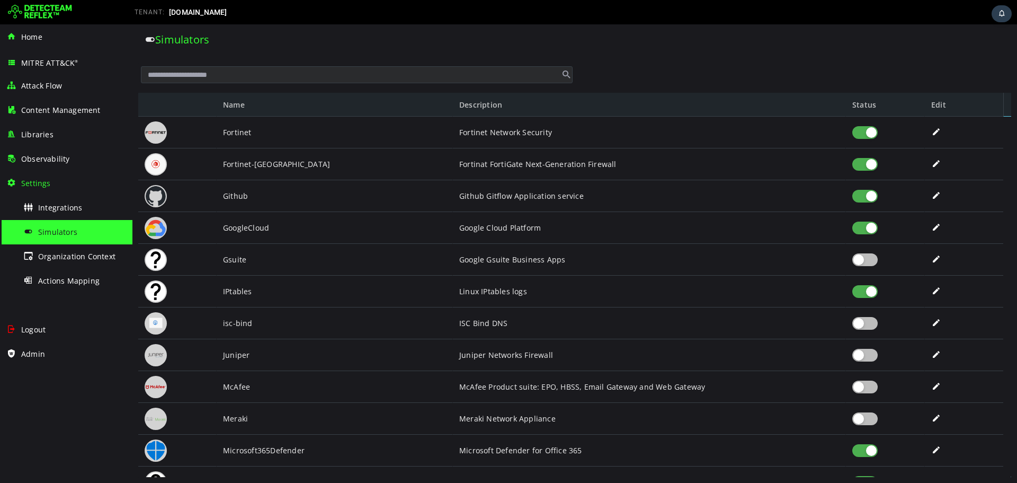
click at [870, 229] on div at bounding box center [865, 228] width 25 height 13
click at [1002, 119] on div at bounding box center [964, 133] width 78 height 32
click at [1012, 119] on div "Simulators Name Description Status Edit Fortinet Fortinet-Fortigate Github Goog…" at bounding box center [574, 253] width 885 height 458
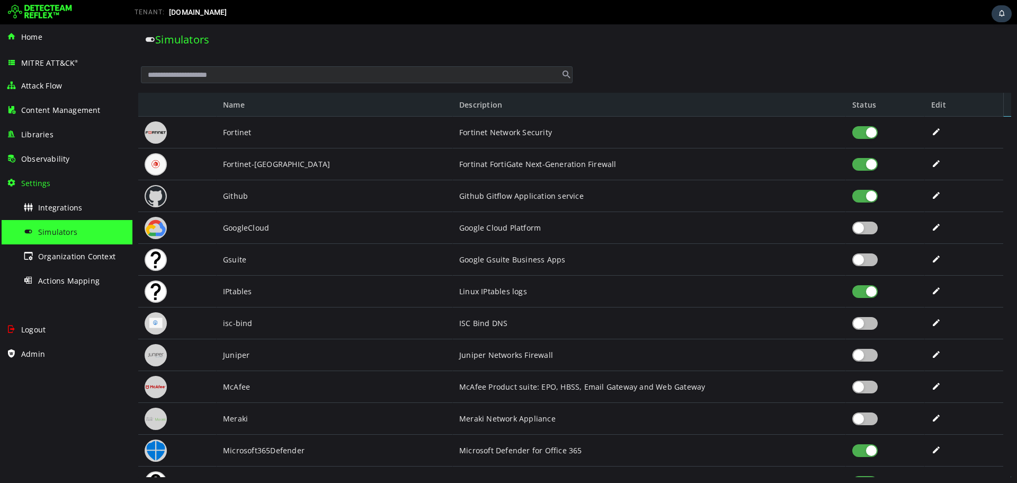
click at [1012, 119] on div "Simulators Name Description Status Edit Fortinet Fortinet-Fortigate Github Goog…" at bounding box center [574, 253] width 885 height 458
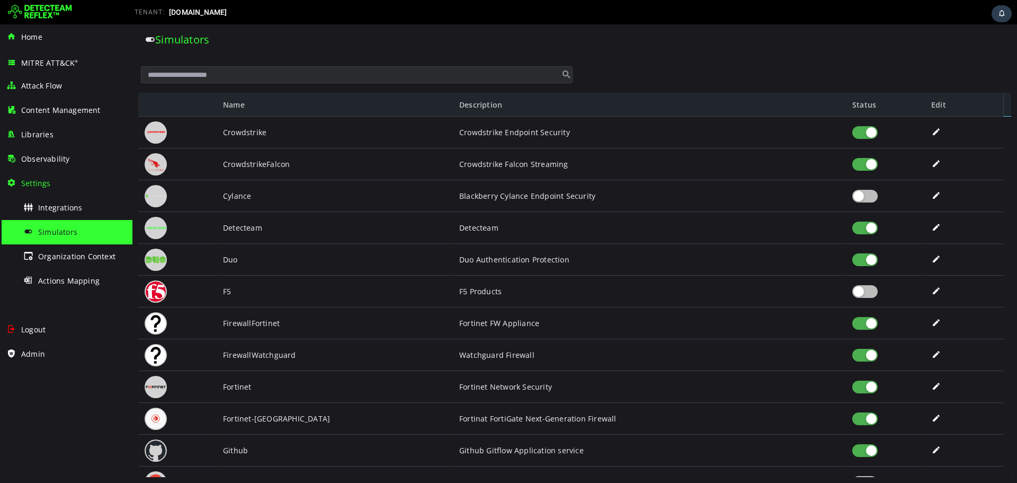
scroll to position [766, 0]
click at [863, 351] on div at bounding box center [865, 355] width 25 height 13
click at [867, 162] on div at bounding box center [865, 164] width 25 height 13
click at [868, 135] on div at bounding box center [865, 132] width 25 height 13
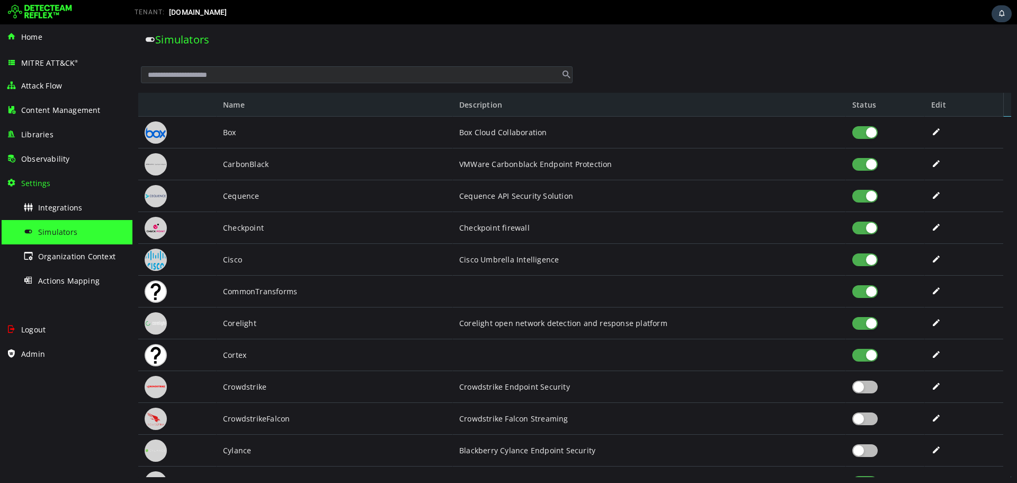
scroll to position [512, 0]
click at [876, 321] on div at bounding box center [865, 323] width 25 height 13
click at [871, 232] on div at bounding box center [865, 228] width 25 height 13
click at [874, 198] on div at bounding box center [865, 196] width 25 height 13
click at [871, 164] on div at bounding box center [865, 164] width 25 height 13
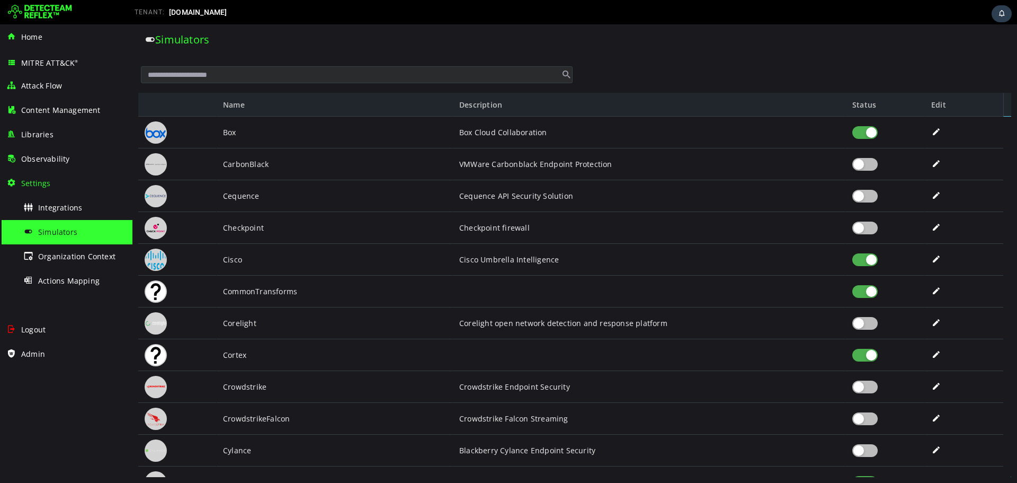
click at [871, 132] on div at bounding box center [865, 132] width 25 height 13
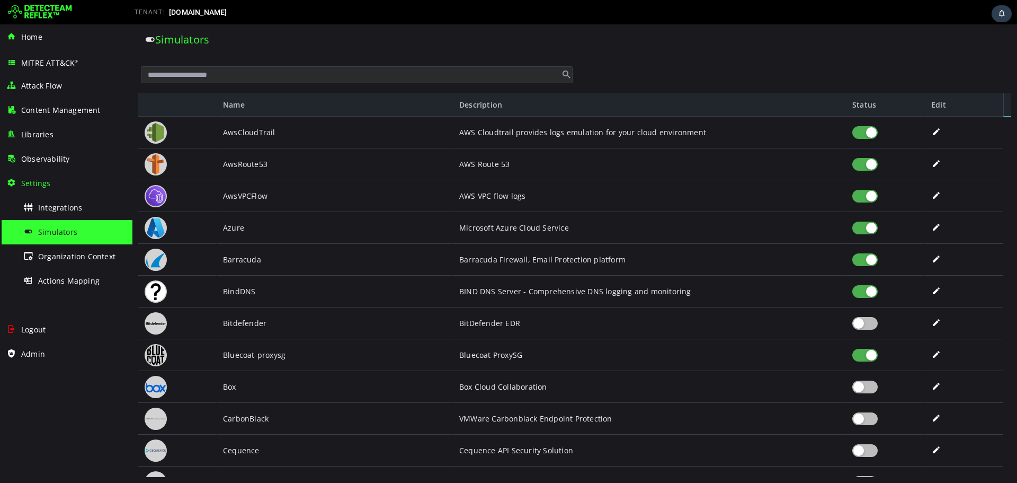
scroll to position [258, 0]
click at [870, 351] on div at bounding box center [865, 355] width 25 height 13
click at [869, 297] on div at bounding box center [865, 291] width 25 height 13
click at [867, 260] on div at bounding box center [865, 259] width 25 height 13
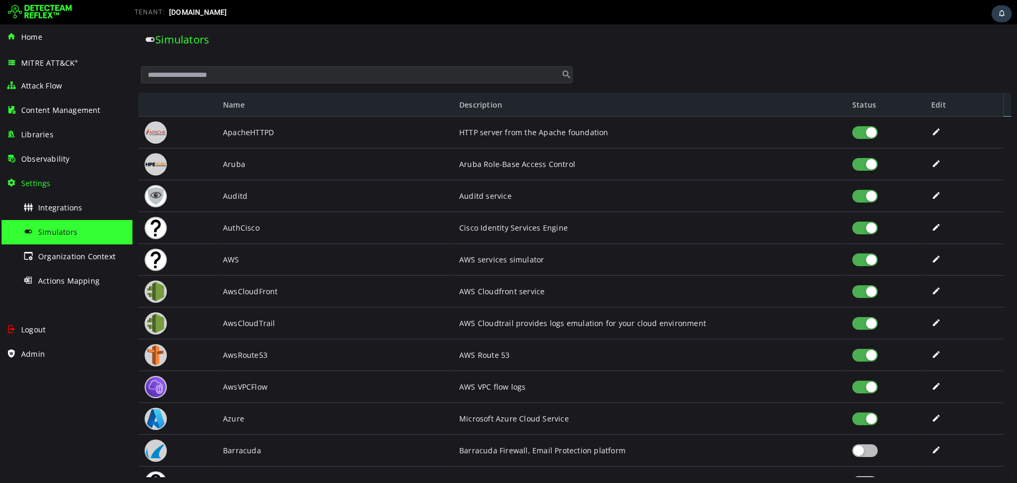
scroll to position [67, 0]
click at [868, 227] on div at bounding box center [865, 228] width 25 height 13
click at [872, 165] on div at bounding box center [865, 164] width 25 height 13
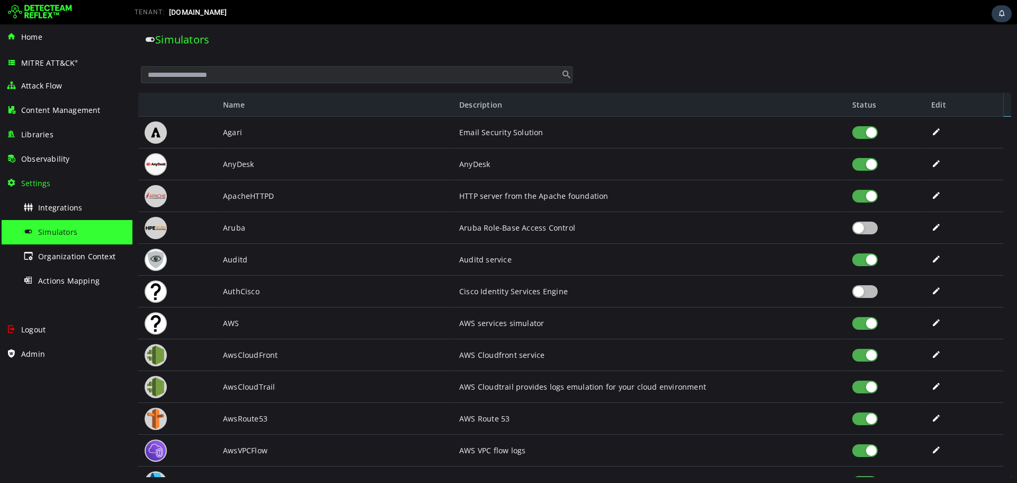
scroll to position [0, 0]
click at [870, 166] on div at bounding box center [865, 164] width 25 height 13
click at [871, 129] on div at bounding box center [865, 132] width 25 height 13
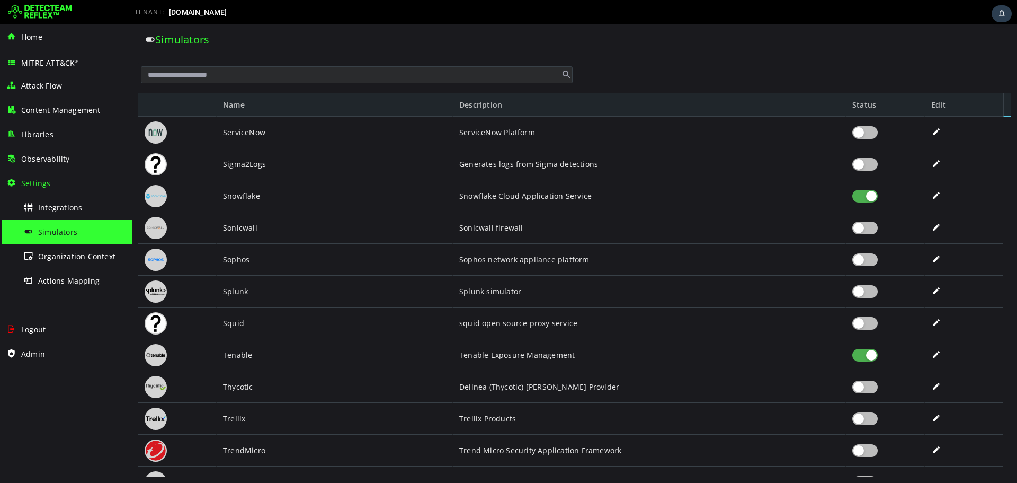
scroll to position [2342, 0]
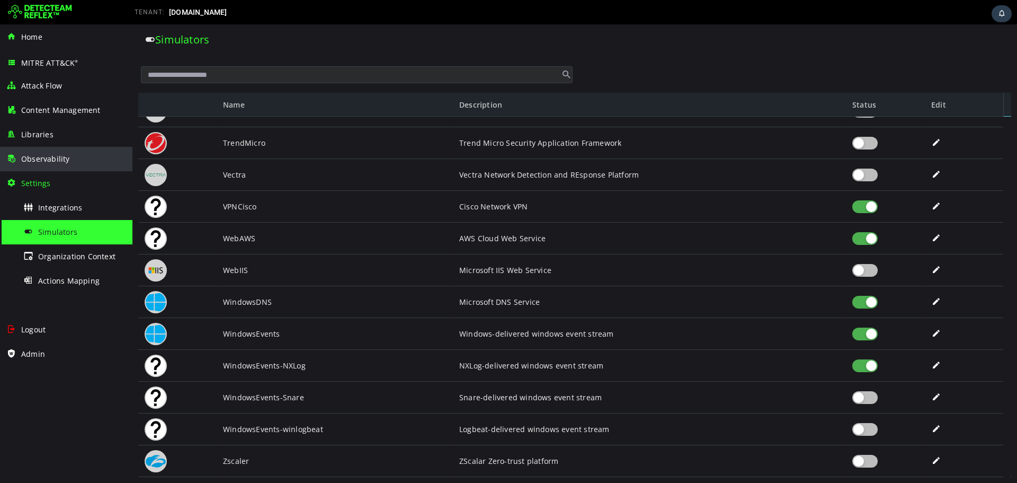
click at [69, 155] on div "Observability" at bounding box center [66, 159] width 120 height 24
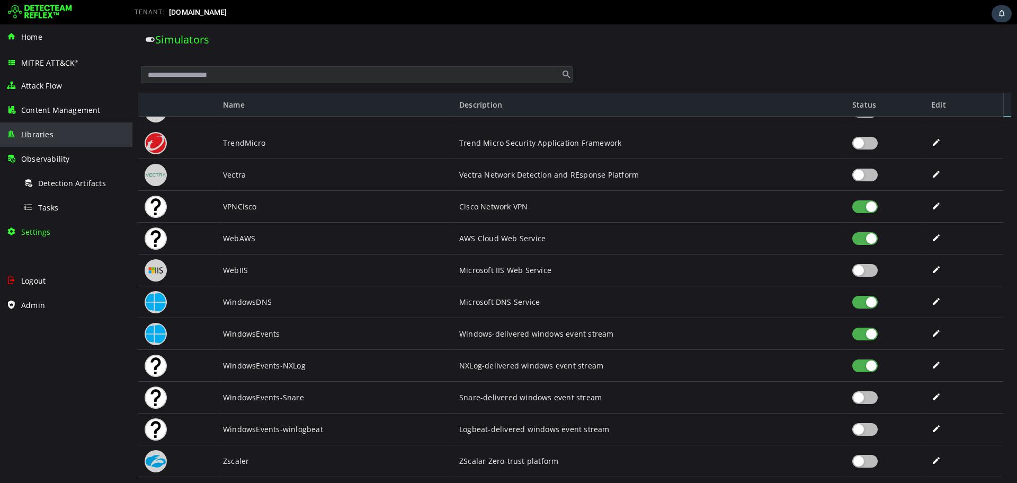
click at [60, 137] on div "Libraries" at bounding box center [66, 134] width 120 height 24
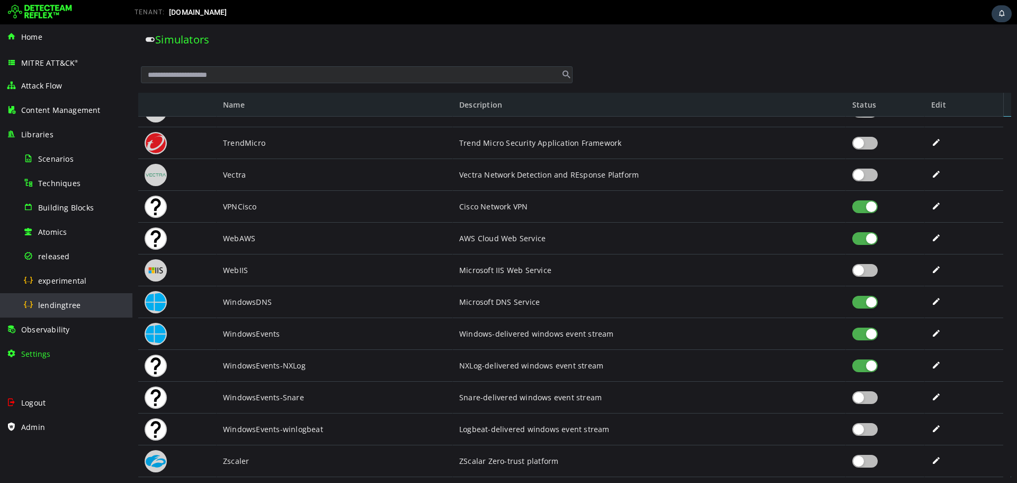
click at [58, 303] on span "lendingtree" at bounding box center [59, 305] width 42 height 10
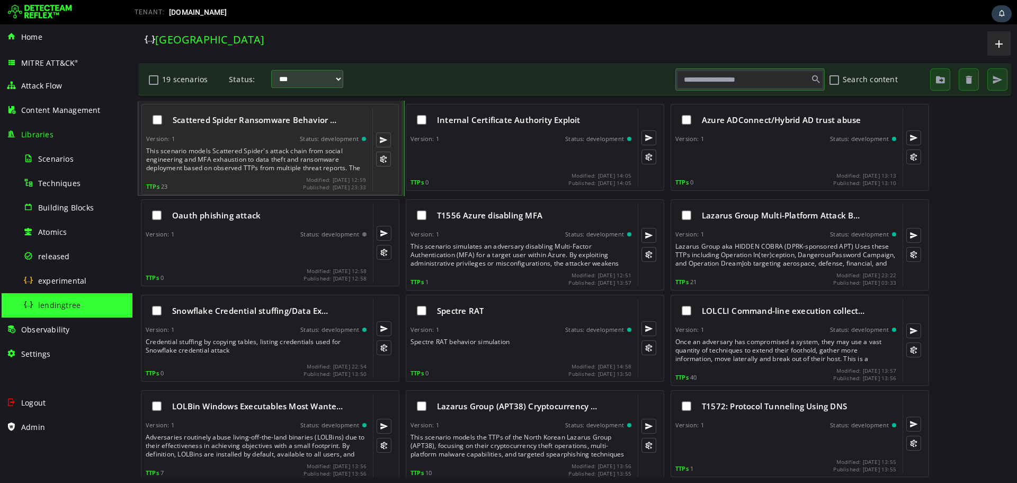
click at [234, 129] on div "Scattered Spider Ransomware Behavior …" at bounding box center [256, 120] width 220 height 22
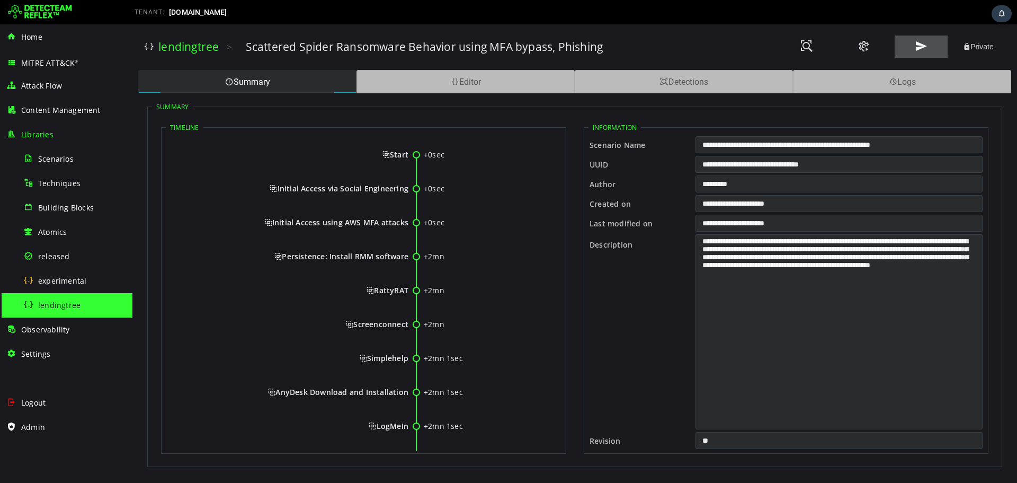
click at [927, 39] on span at bounding box center [921, 46] width 13 height 14
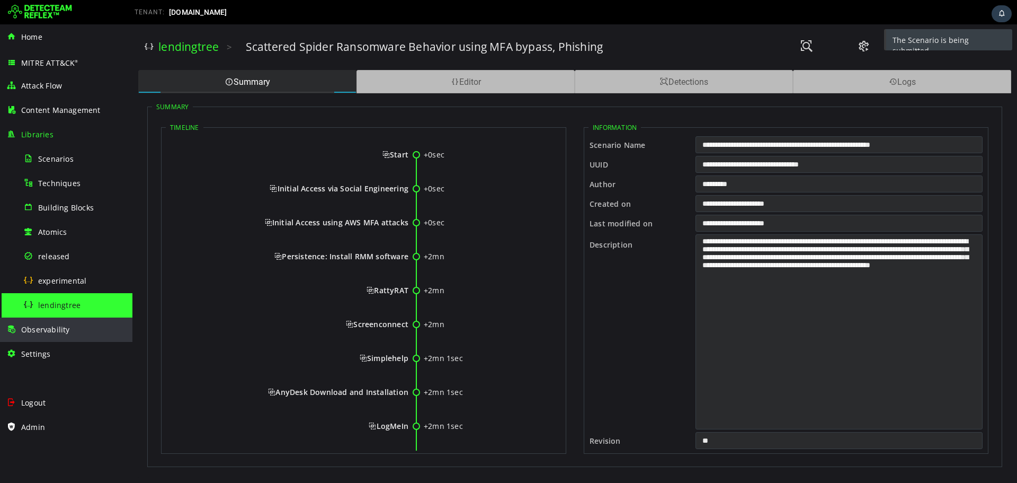
click at [64, 333] on span "Observability" at bounding box center [45, 329] width 49 height 10
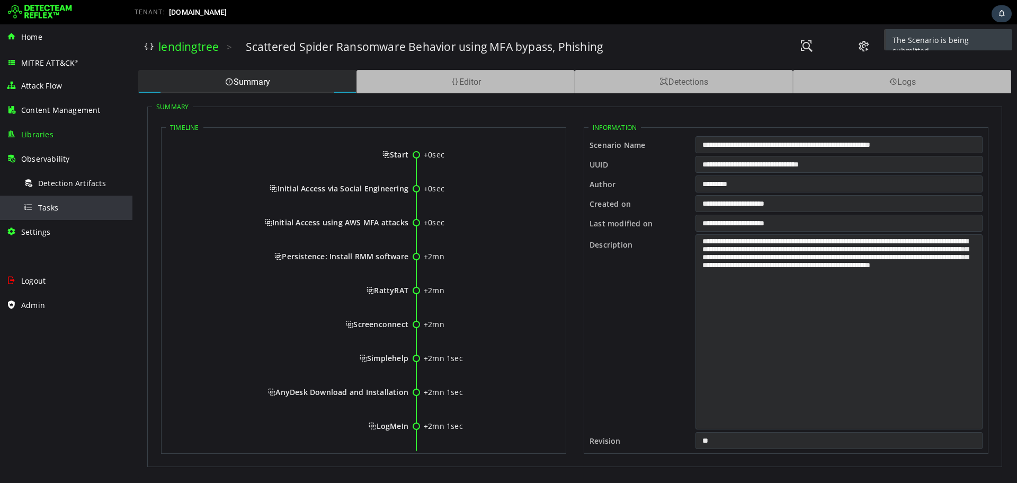
click at [63, 208] on div "Tasks" at bounding box center [74, 208] width 103 height 24
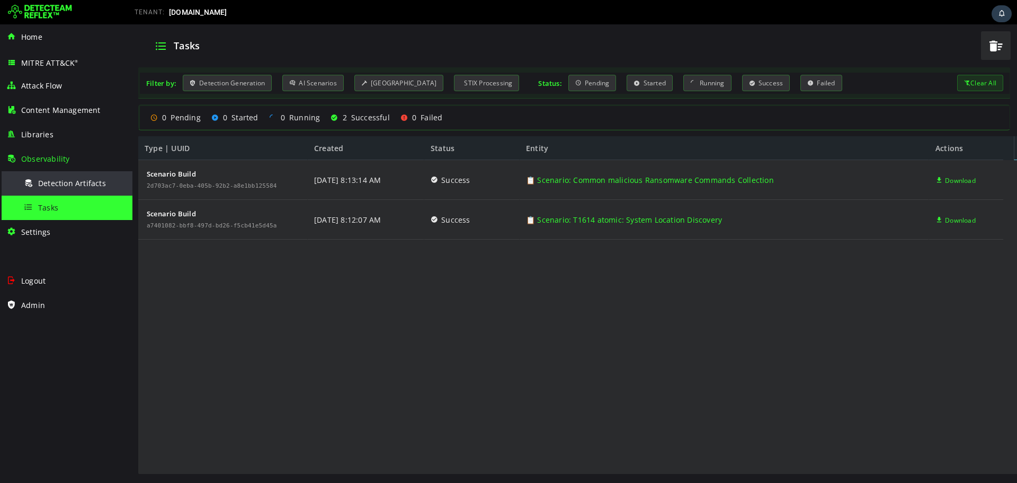
click at [64, 184] on span "Detection Artifacts" at bounding box center [72, 183] width 68 height 10
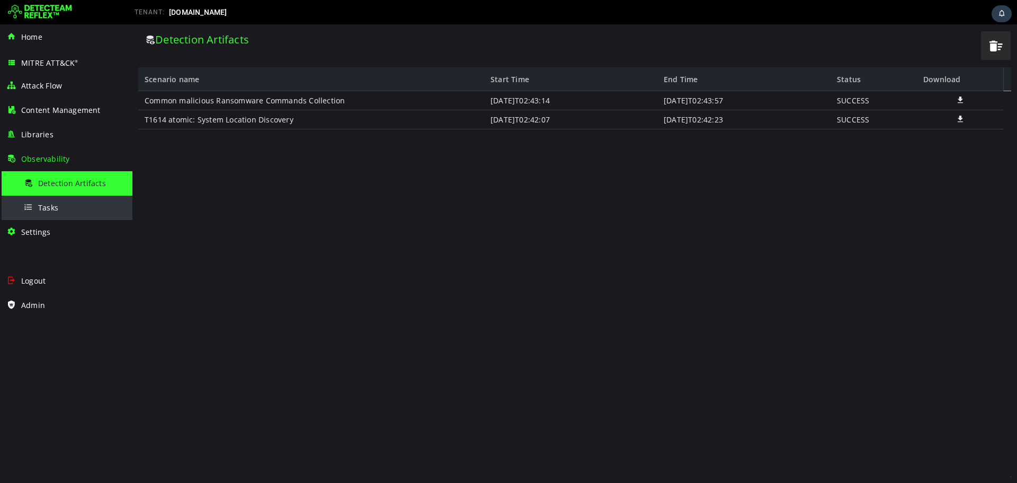
click at [60, 205] on div "Tasks" at bounding box center [74, 208] width 103 height 24
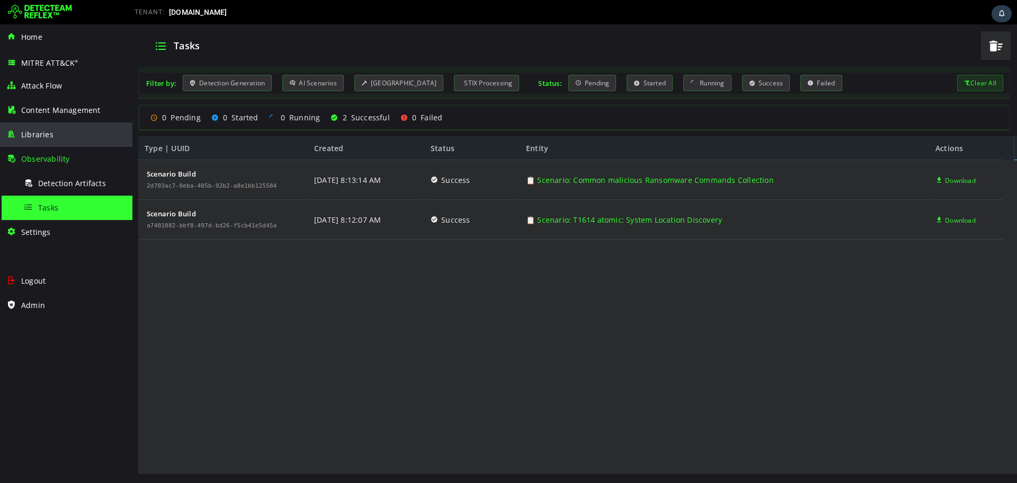
click at [42, 139] on div "Libraries" at bounding box center [66, 134] width 120 height 24
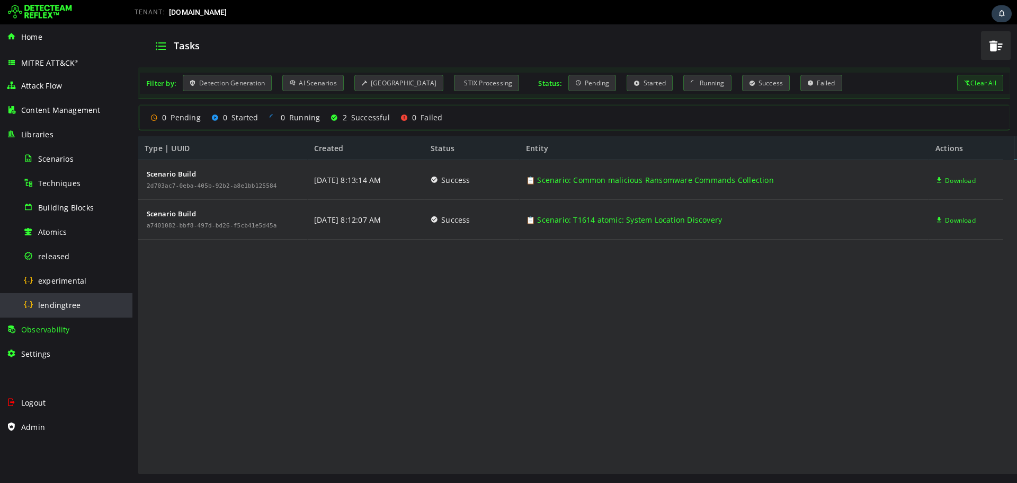
click at [60, 298] on div "lendingtree" at bounding box center [74, 305] width 103 height 24
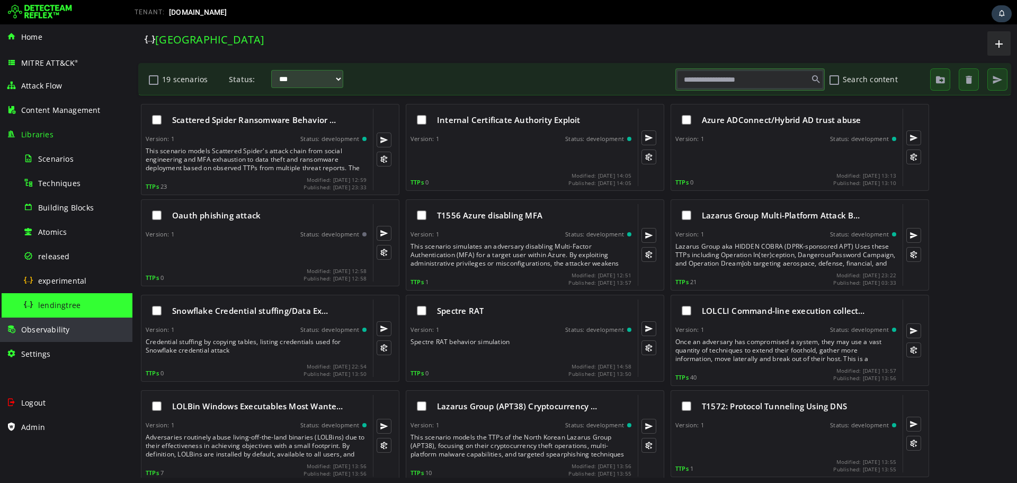
drag, startPoint x: 41, startPoint y: 312, endPoint x: 60, endPoint y: 325, distance: 23.1
click at [60, 325] on span "Observability" at bounding box center [45, 329] width 49 height 10
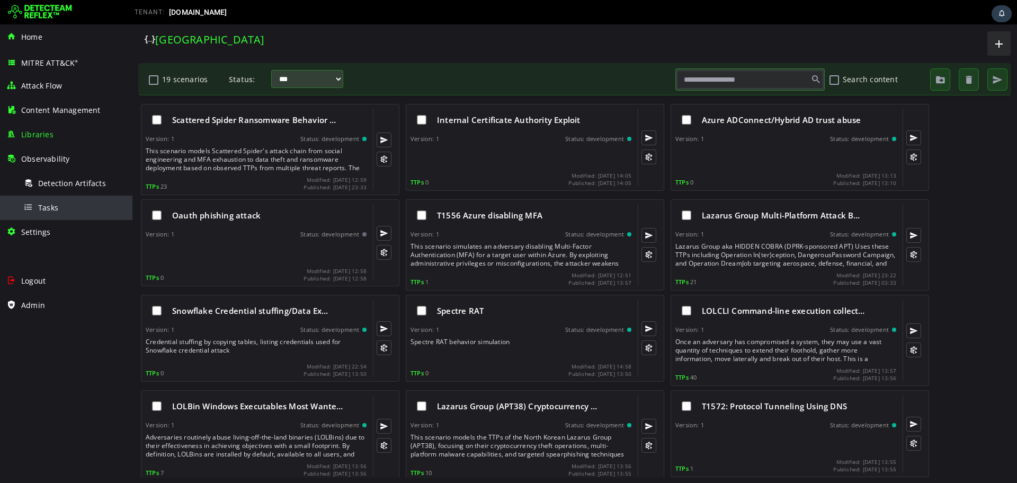
click at [50, 206] on span "Tasks" at bounding box center [48, 207] width 20 height 10
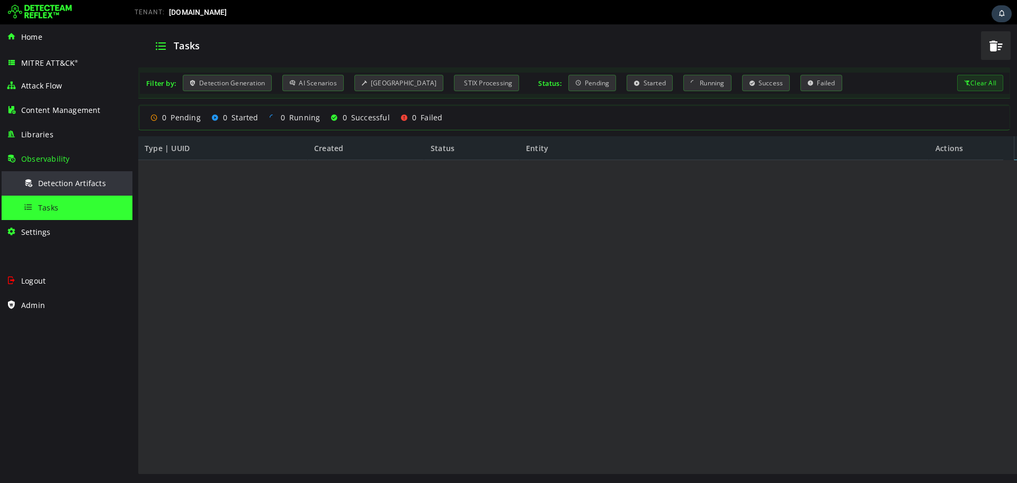
click at [52, 190] on div "Detection Artifacts" at bounding box center [74, 183] width 103 height 24
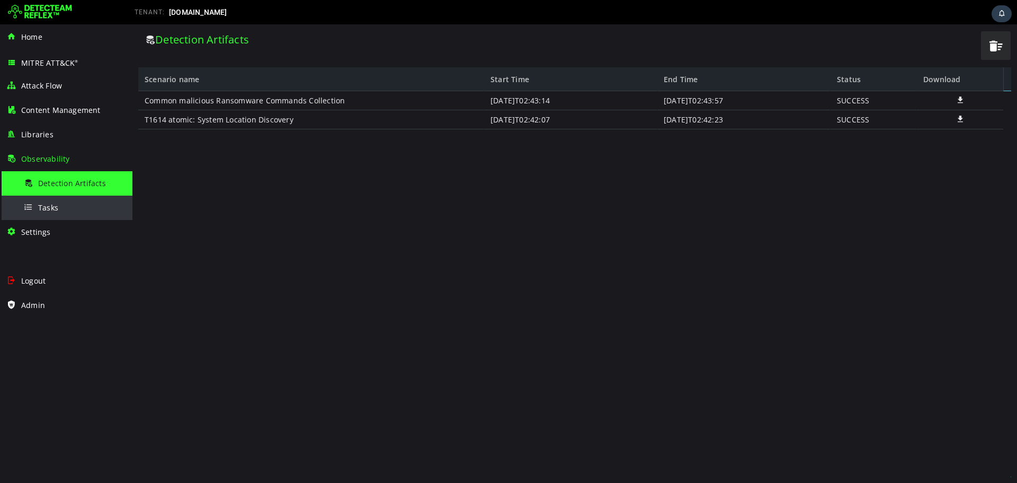
click at [52, 202] on div "Tasks" at bounding box center [74, 208] width 103 height 24
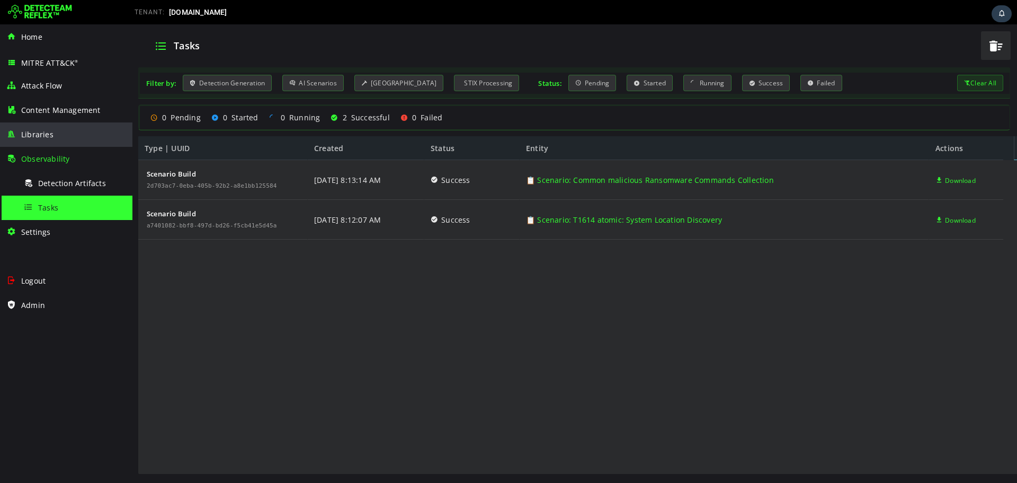
click at [91, 137] on div "Libraries" at bounding box center [66, 134] width 120 height 24
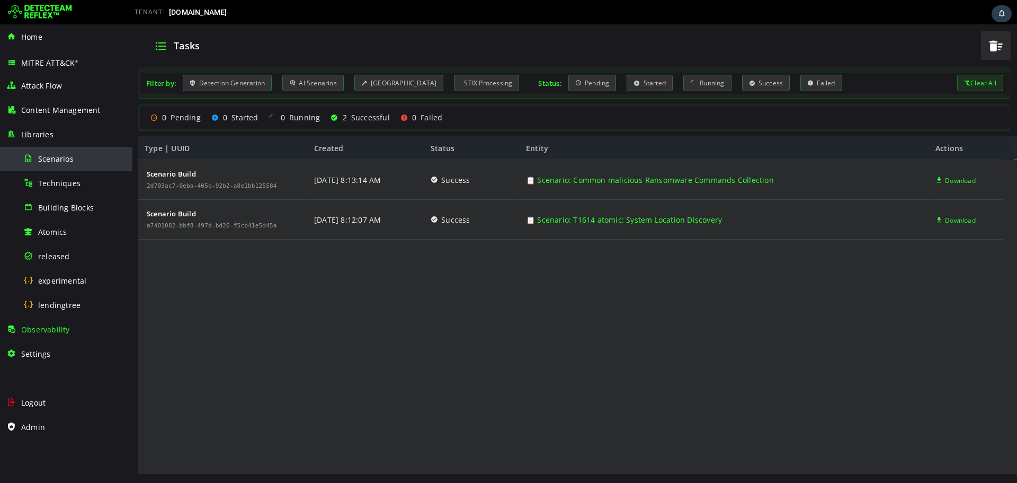
click at [84, 157] on div "Scenarios" at bounding box center [74, 159] width 103 height 24
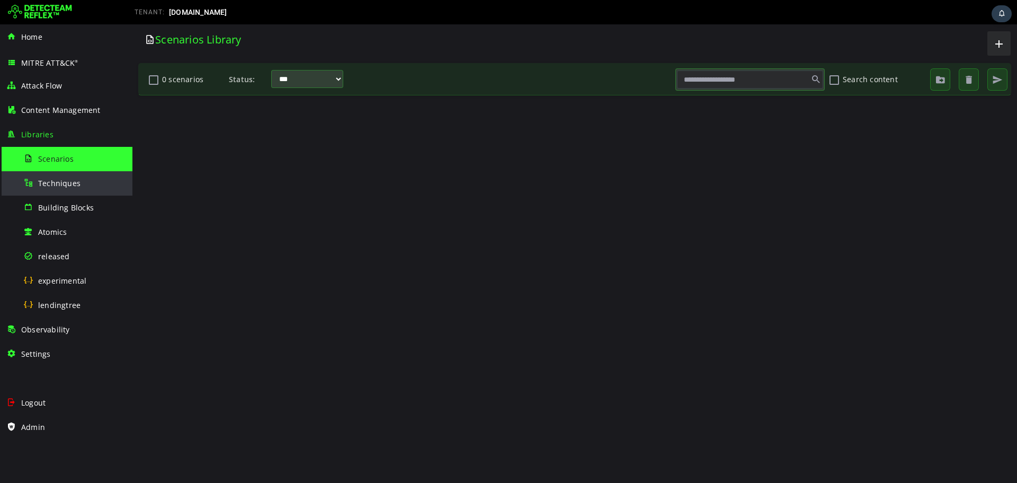
click at [82, 178] on div "Techniques" at bounding box center [74, 183] width 103 height 24
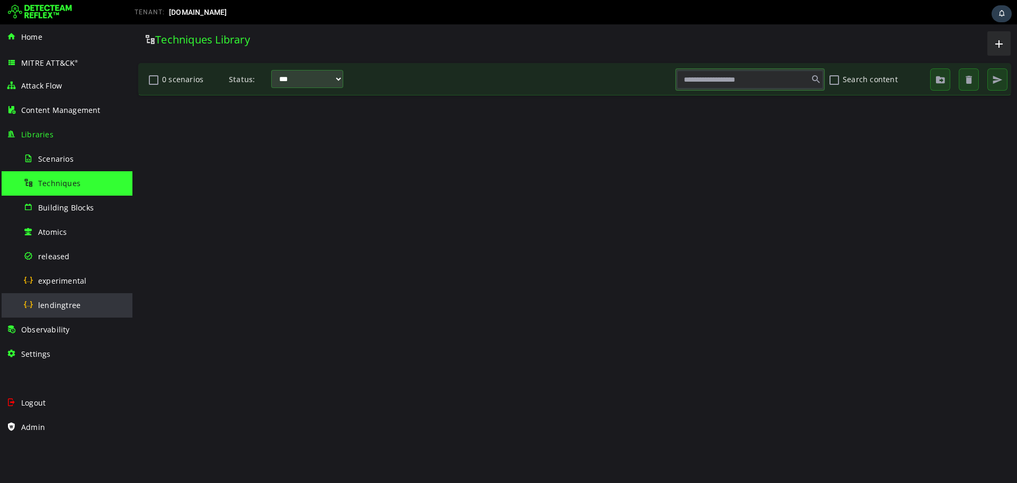
click at [67, 299] on div "lendingtree" at bounding box center [74, 305] width 103 height 24
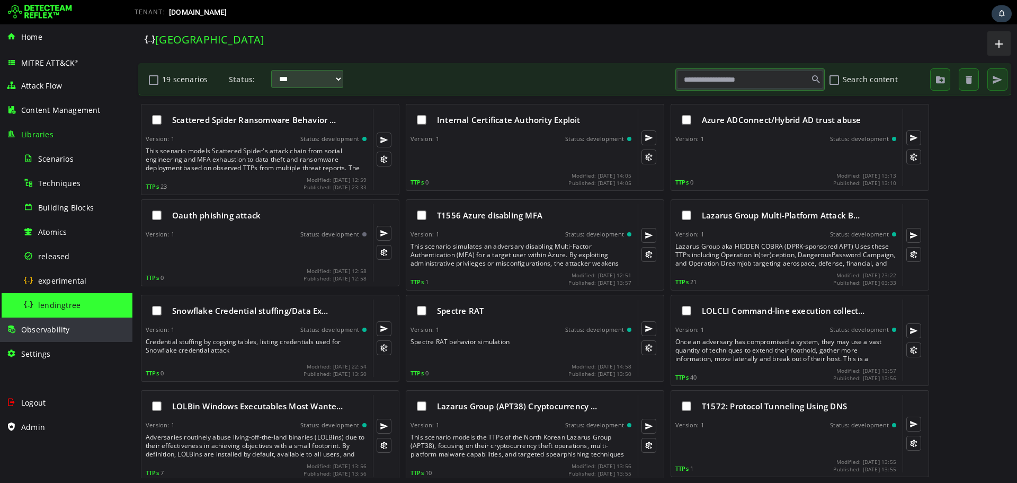
click at [67, 324] on span "Observability" at bounding box center [45, 329] width 49 height 10
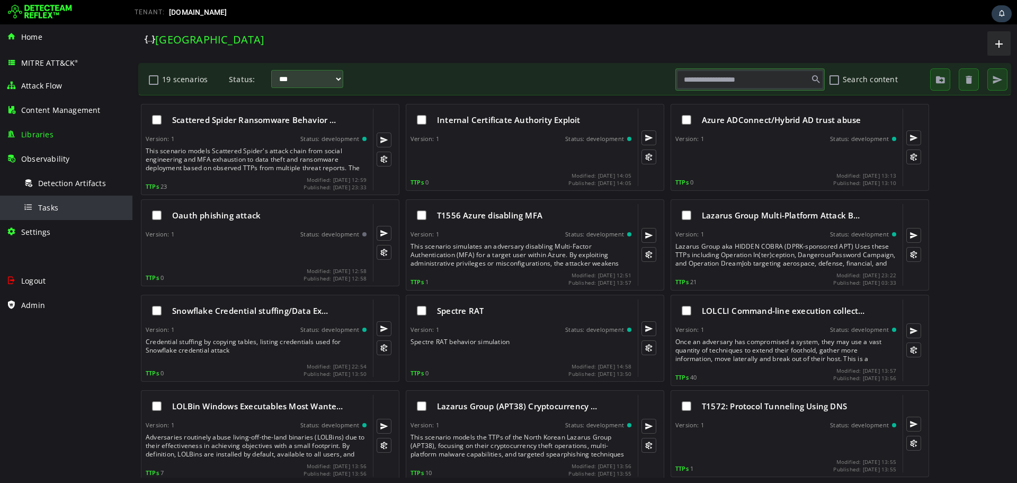
click at [59, 209] on div "Tasks" at bounding box center [74, 208] width 103 height 24
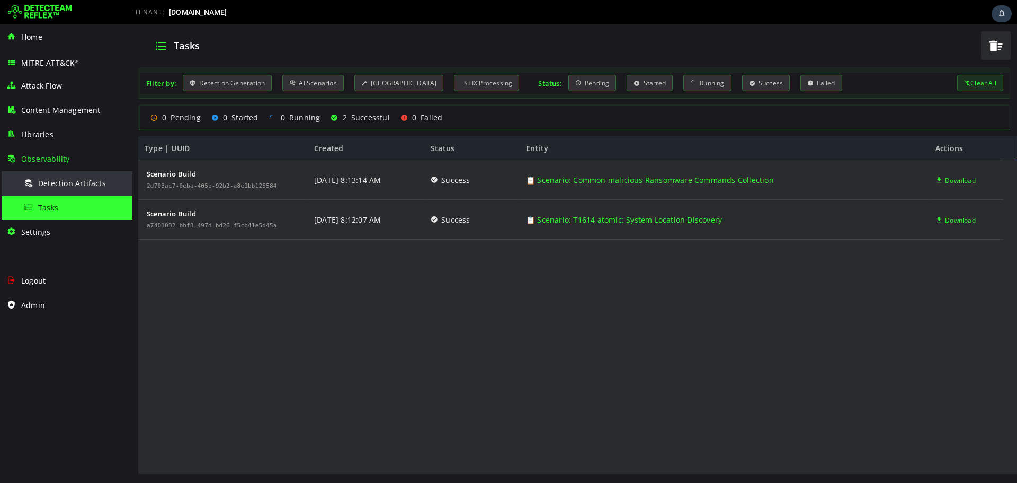
click at [65, 188] on div "Detection Artifacts" at bounding box center [74, 183] width 103 height 24
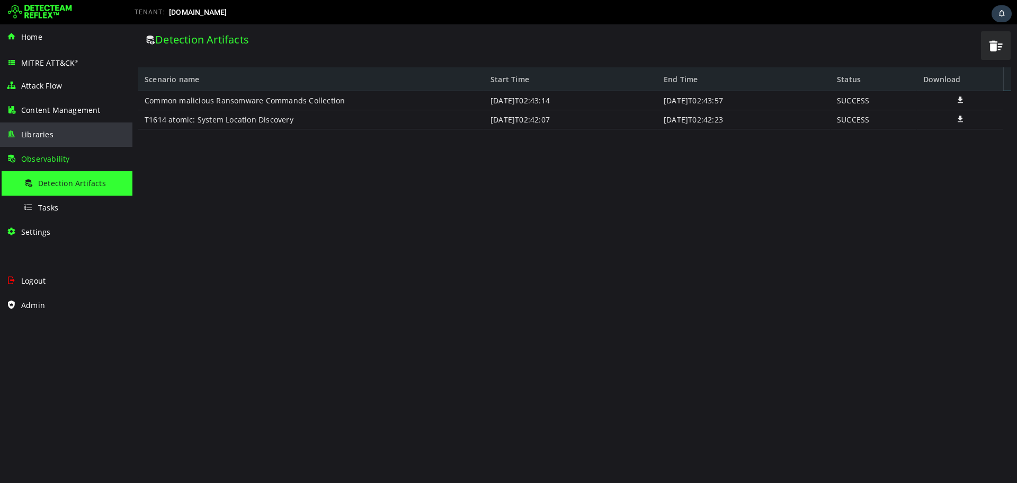
click at [44, 132] on span "Libraries" at bounding box center [37, 134] width 32 height 10
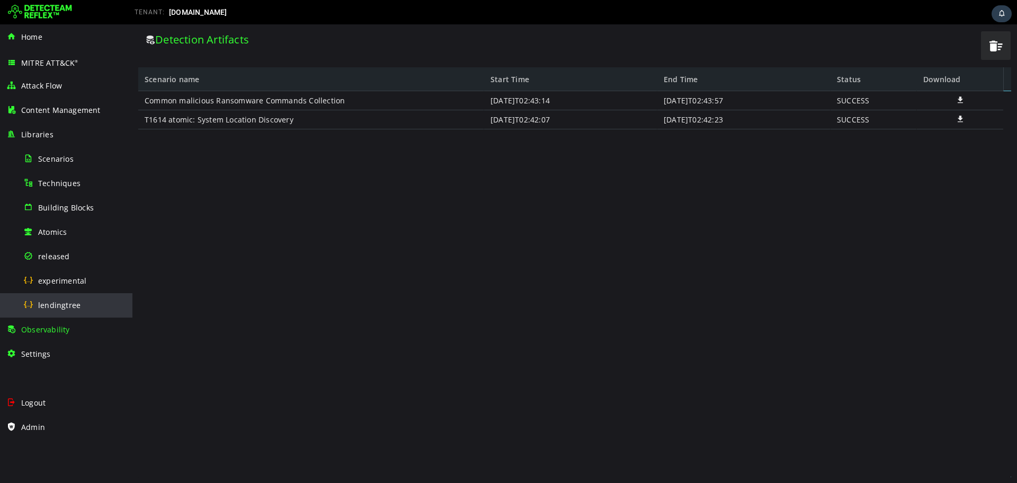
click at [49, 296] on div "lendingtree" at bounding box center [74, 305] width 103 height 24
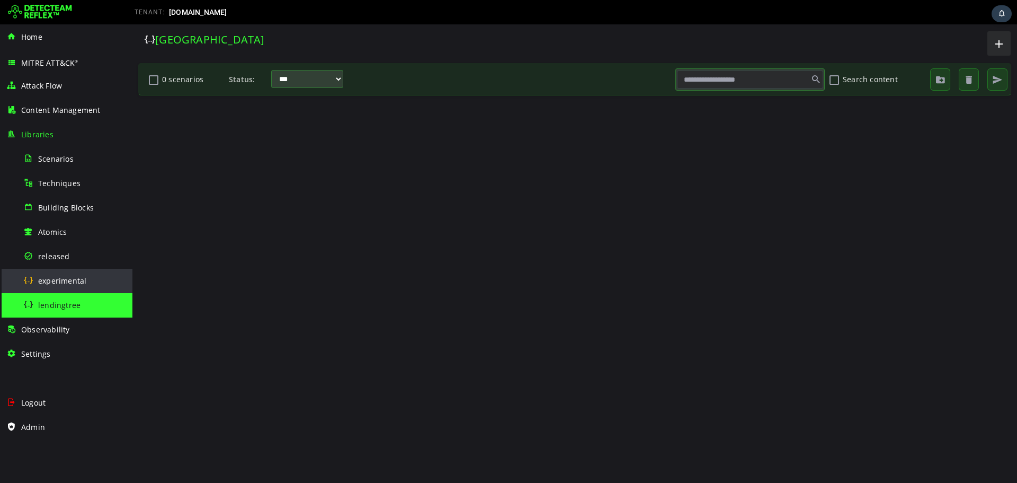
click at [52, 288] on div "experimental" at bounding box center [74, 281] width 103 height 24
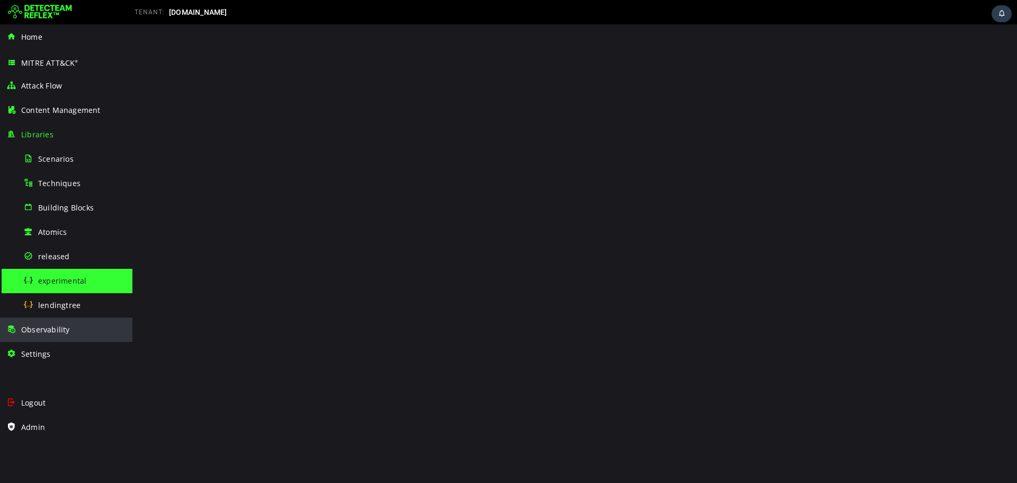
click at [49, 329] on span "Observability" at bounding box center [45, 329] width 49 height 10
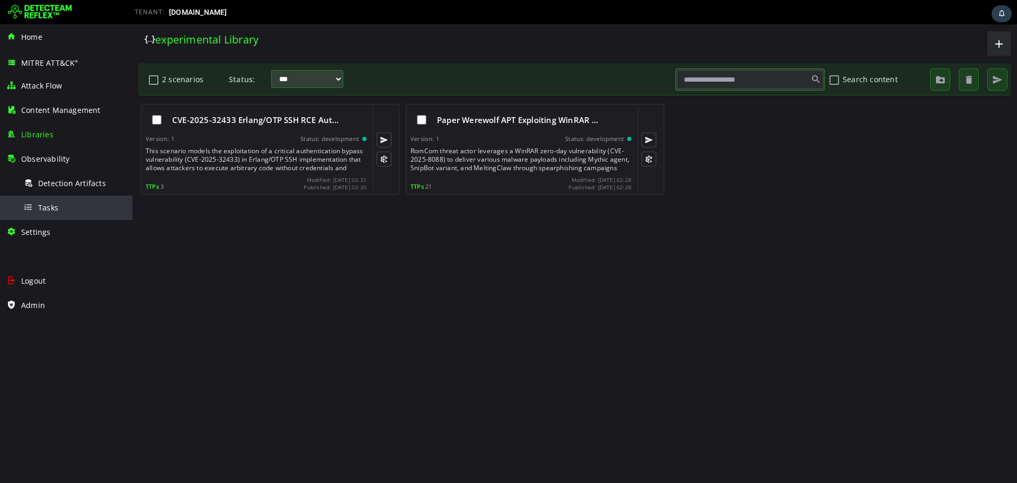
click at [46, 205] on span "Tasks" at bounding box center [48, 207] width 20 height 10
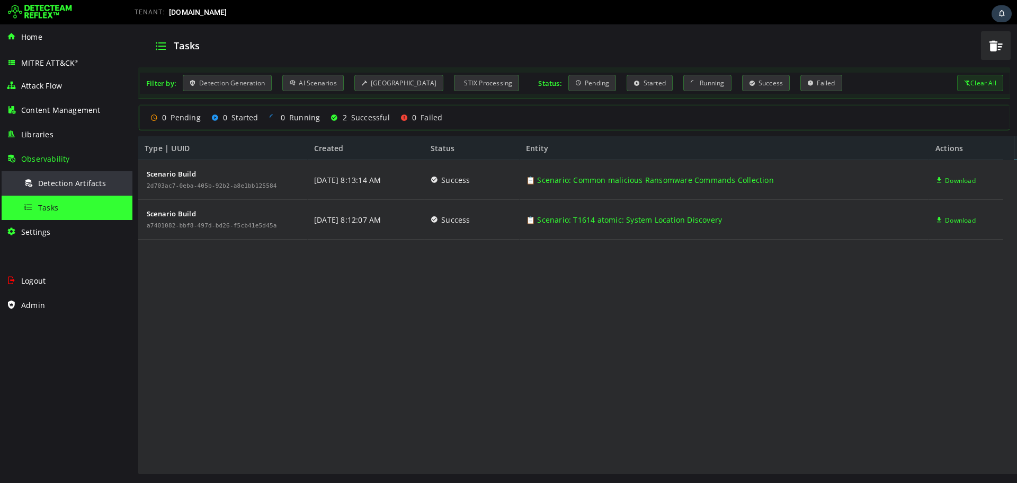
click at [48, 191] on div "Detection Artifacts" at bounding box center [74, 183] width 103 height 24
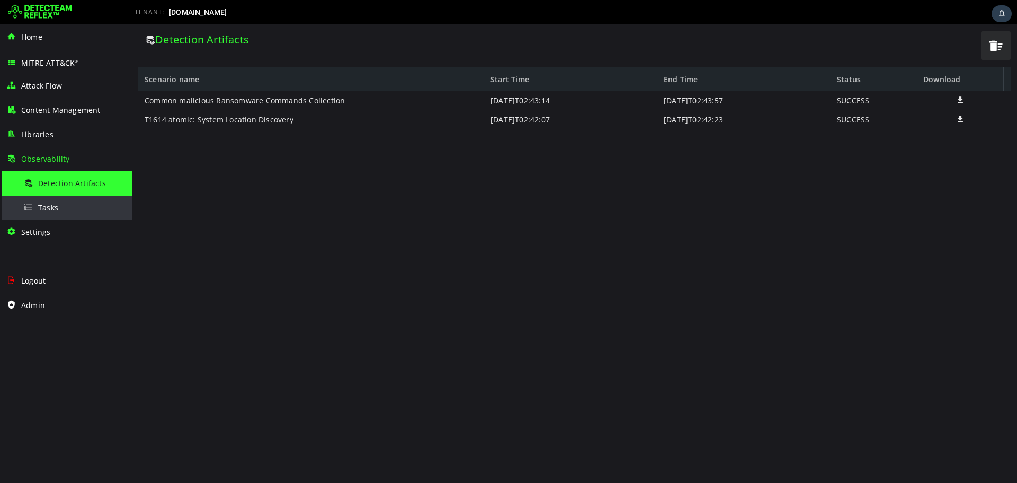
click at [48, 203] on span "Tasks" at bounding box center [48, 207] width 20 height 10
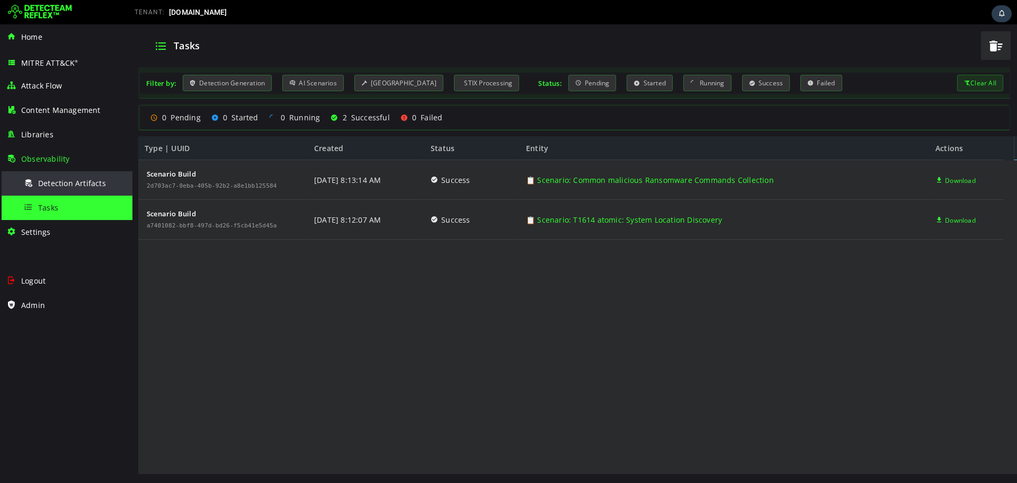
click at [52, 181] on span "Detection Artifacts" at bounding box center [72, 183] width 68 height 10
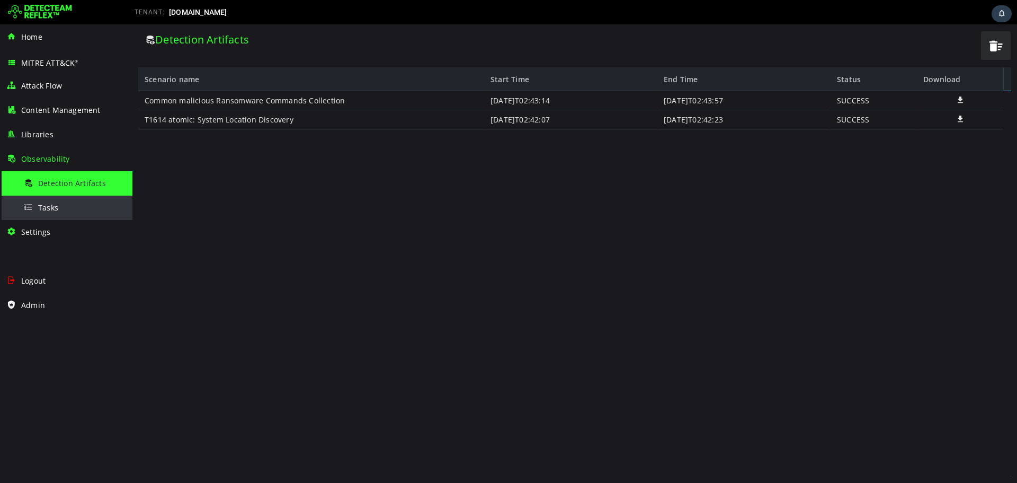
click at [83, 199] on div "Tasks" at bounding box center [74, 208] width 103 height 24
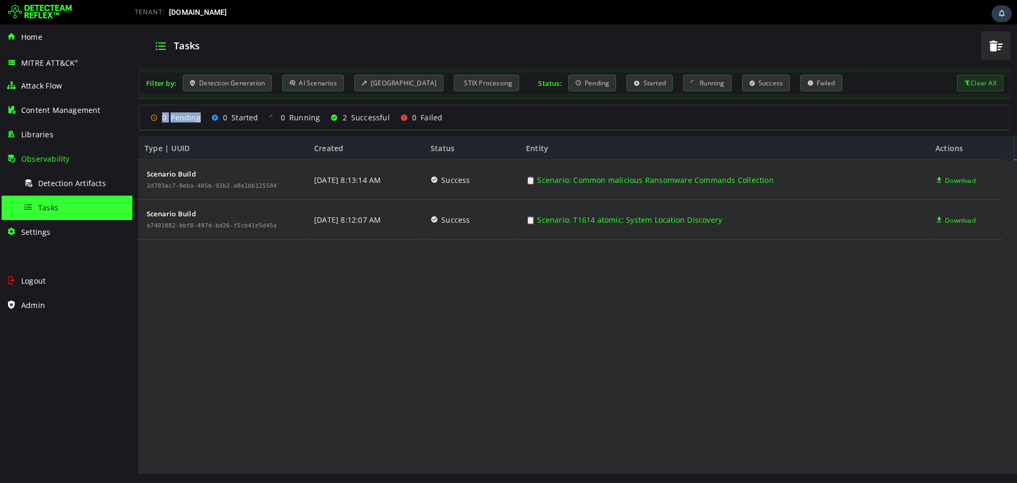
drag, startPoint x: 161, startPoint y: 119, endPoint x: 206, endPoint y: 119, distance: 44.5
click at [206, 119] on div "0 Pending 0 Started 0 Running 2 Successful 0 Failed" at bounding box center [574, 117] width 857 height 19
click at [64, 211] on div "Tasks" at bounding box center [74, 208] width 103 height 24
click at [75, 175] on div "Detection Artifacts" at bounding box center [74, 183] width 103 height 24
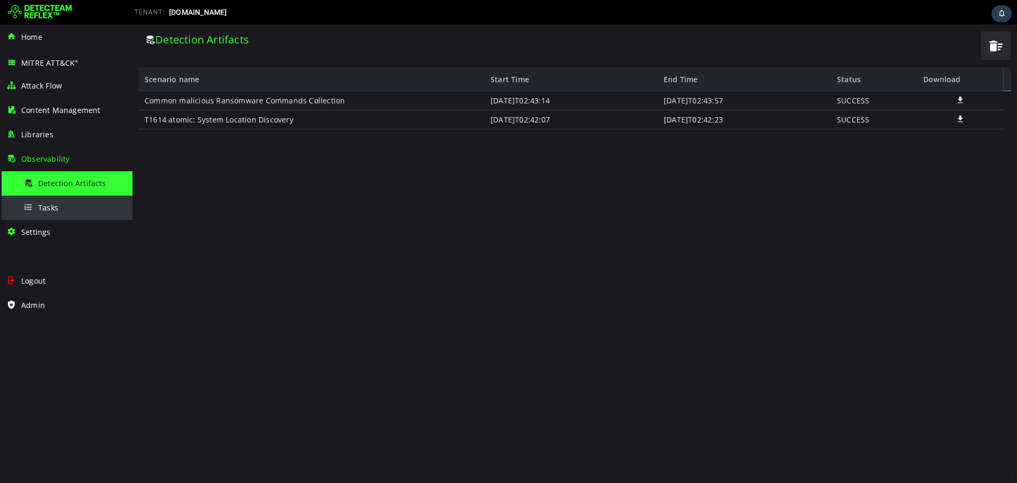
click at [72, 211] on div "Tasks" at bounding box center [74, 208] width 103 height 24
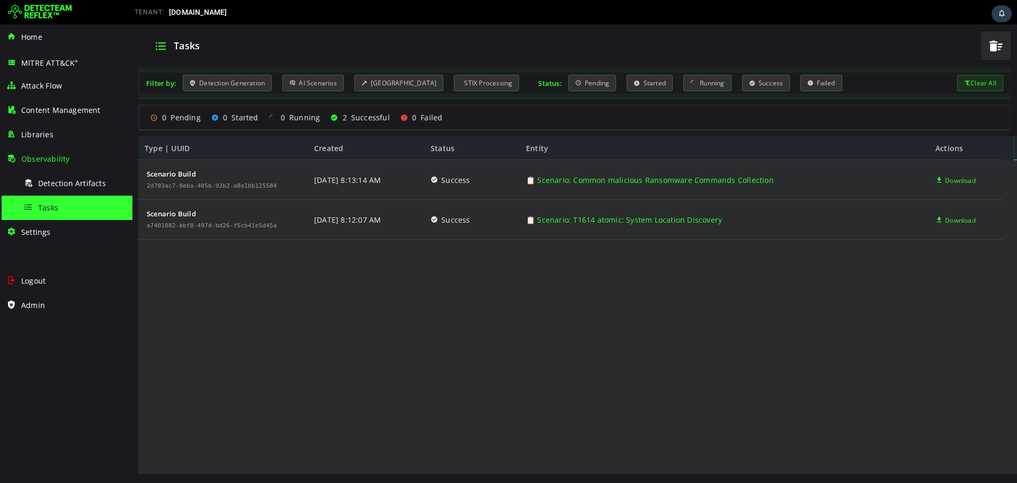
click at [577, 377] on div "Scenario Build 2d703ac7-0eba-405b-92b2-a8e1bb125584 Scenario Build a7401082-bbf…" at bounding box center [570, 317] width 865 height 315
click at [460, 256] on div "Scenario Build 2d703ac7-0eba-405b-92b2-a8e1bb125584 Scenario Build a7401082-bbf…" at bounding box center [570, 317] width 865 height 315
click at [94, 183] on span "Detection Artifacts" at bounding box center [72, 183] width 68 height 10
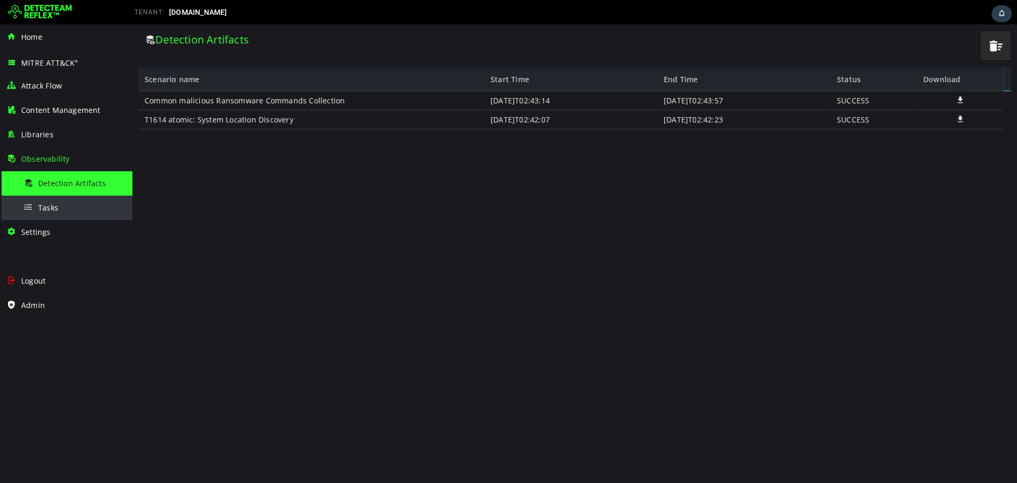
click at [83, 203] on div "Tasks" at bounding box center [74, 208] width 103 height 24
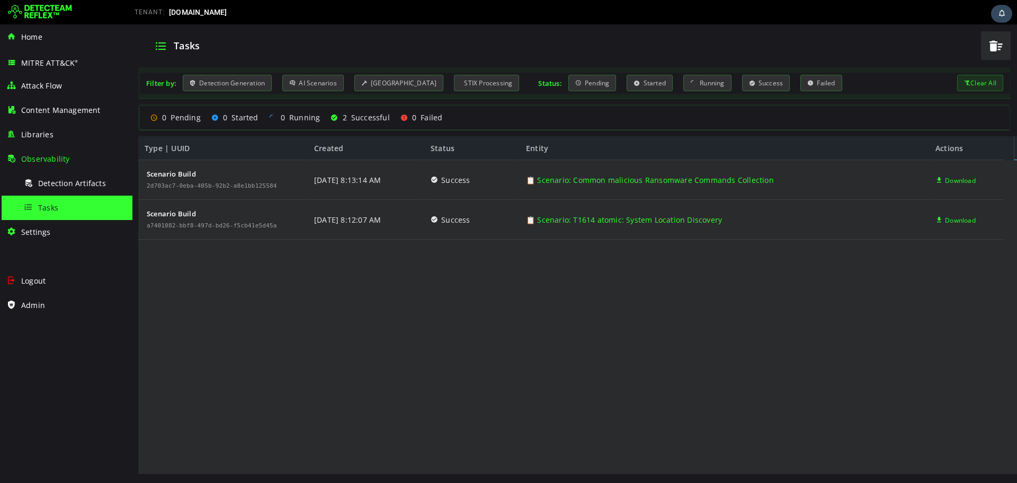
click at [1004, 11] on icon at bounding box center [1002, 14] width 8 height 9
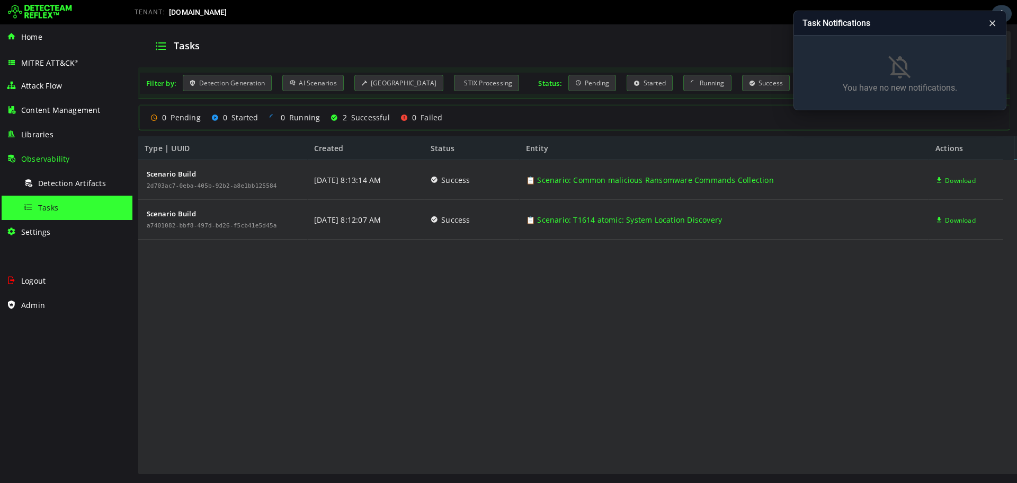
click at [991, 25] on icon at bounding box center [993, 23] width 10 height 11
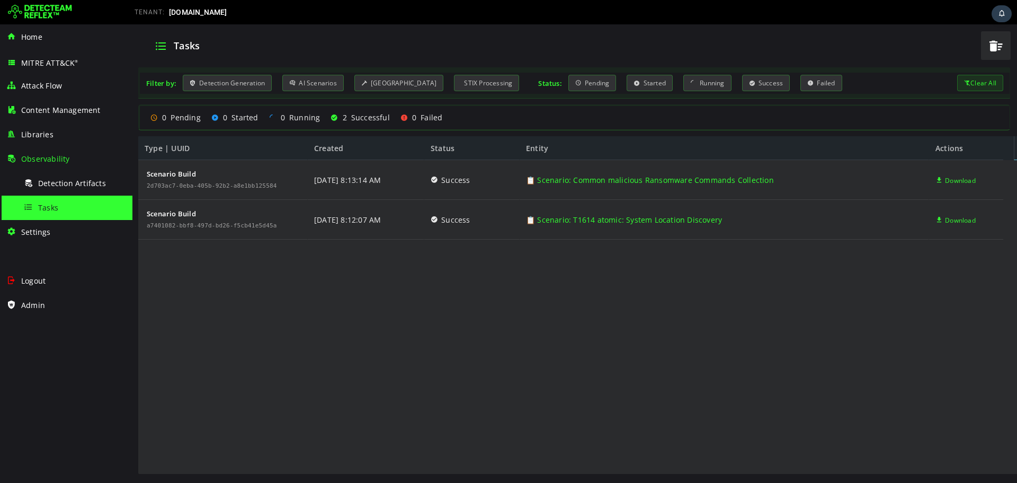
click at [780, 367] on div "Scenario Build 2d703ac7-0eba-405b-92b2-a8e1bb125584 Scenario Build a7401082-bbf…" at bounding box center [570, 317] width 865 height 315
